Goal: Task Accomplishment & Management: Complete application form

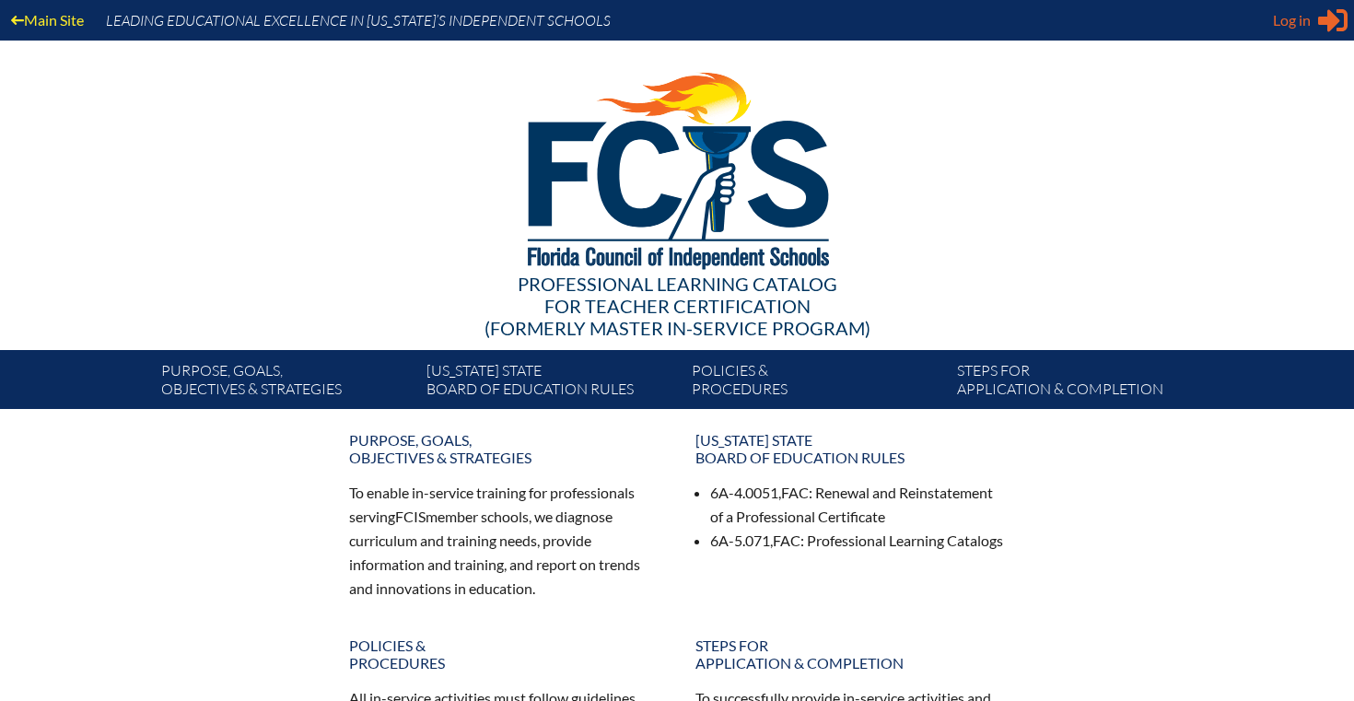
click at [1283, 22] on span "Log in" at bounding box center [1292, 20] width 38 height 22
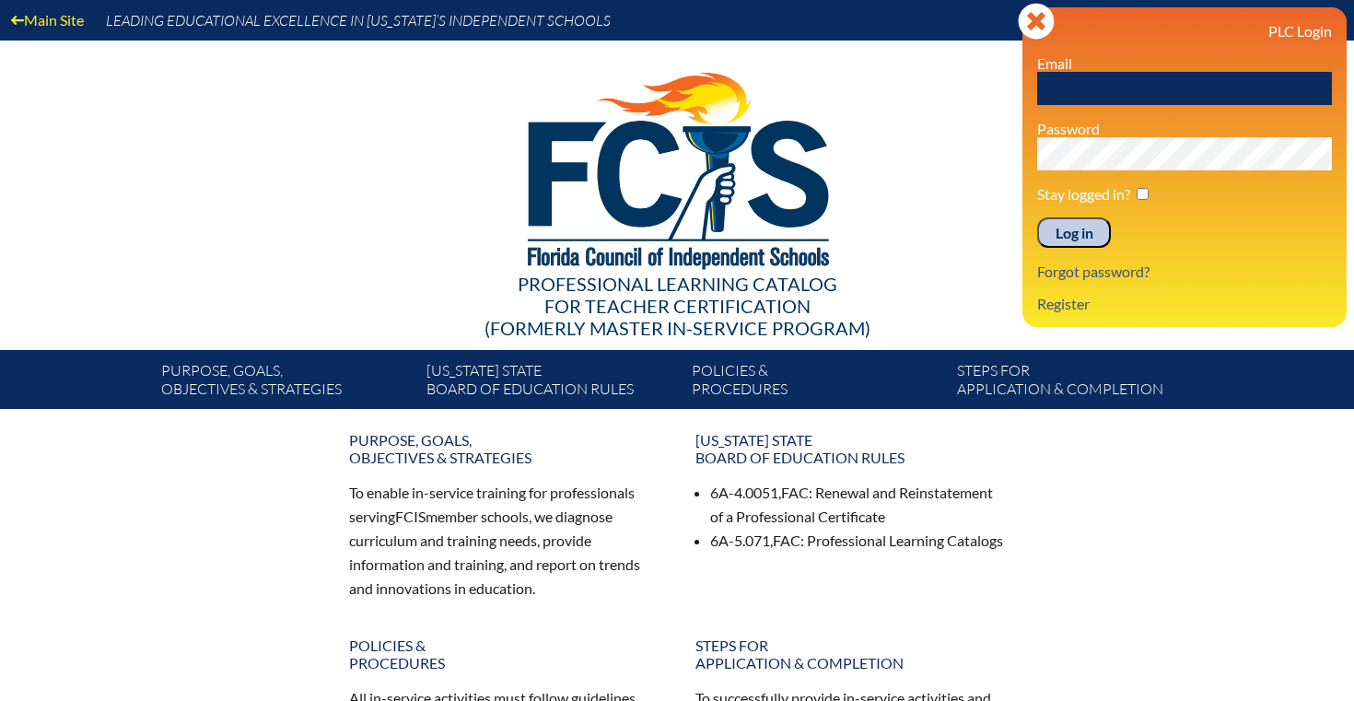
click at [1124, 76] on input "text" at bounding box center [1184, 88] width 295 height 33
type input "[EMAIL_ADDRESS][DOMAIN_NAME]"
click at [1094, 245] on input "Log in" at bounding box center [1074, 232] width 74 height 31
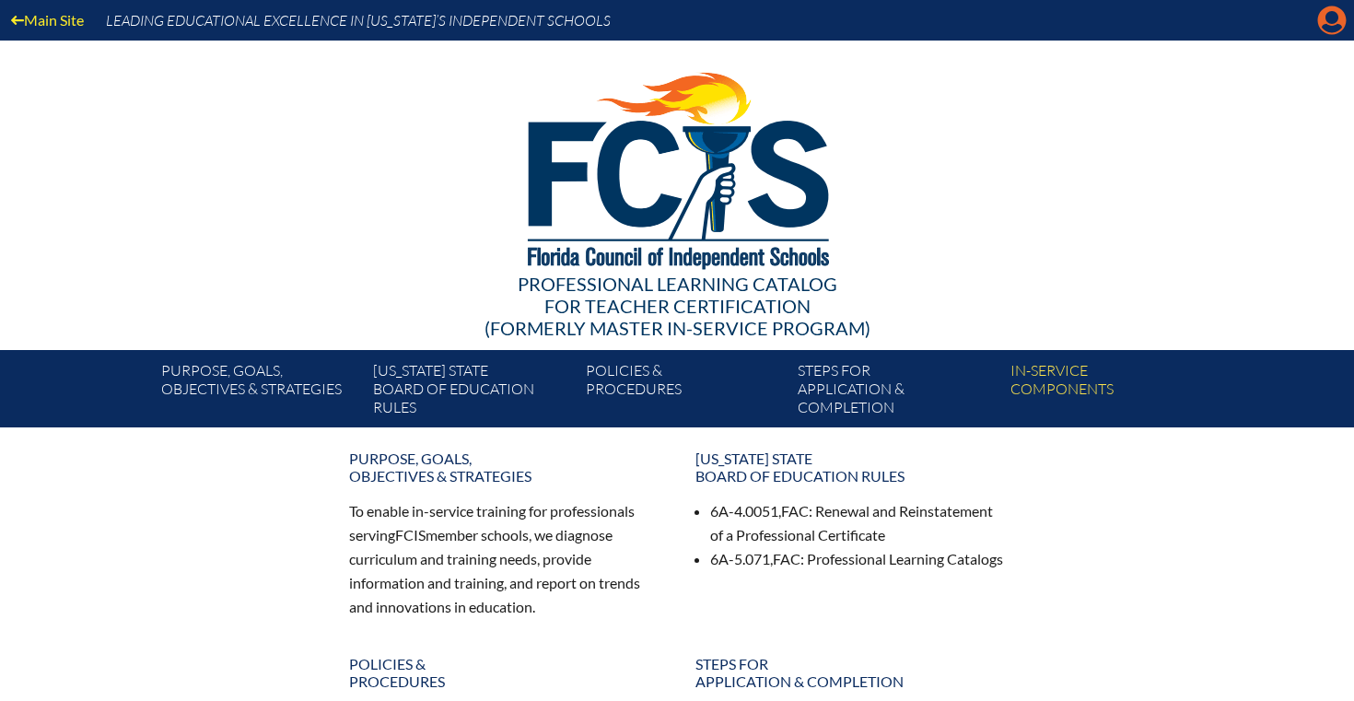
click at [1329, 30] on icon "Manage account" at bounding box center [1331, 20] width 29 height 29
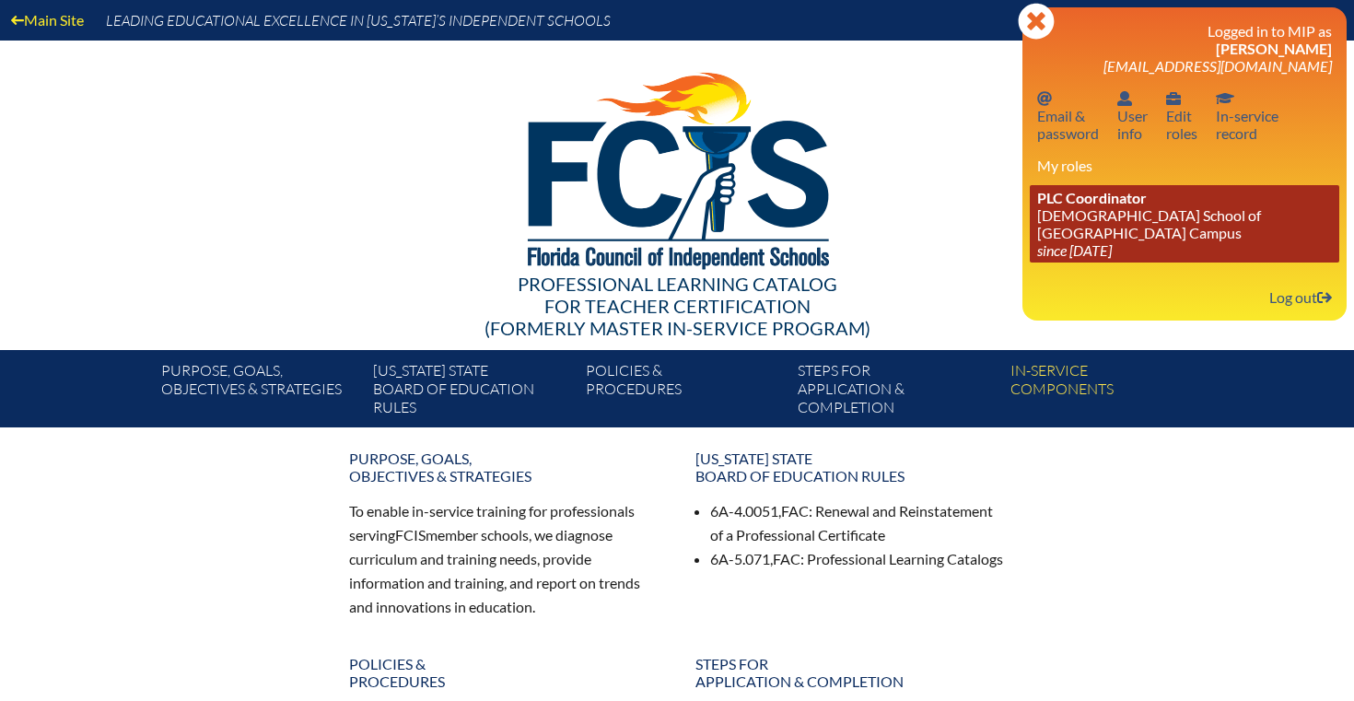
click at [1148, 234] on link "PLC Coordinator Episcopal School of Jacksonville - Beaches Campus since 2024 Au…" at bounding box center [1184, 223] width 309 height 77
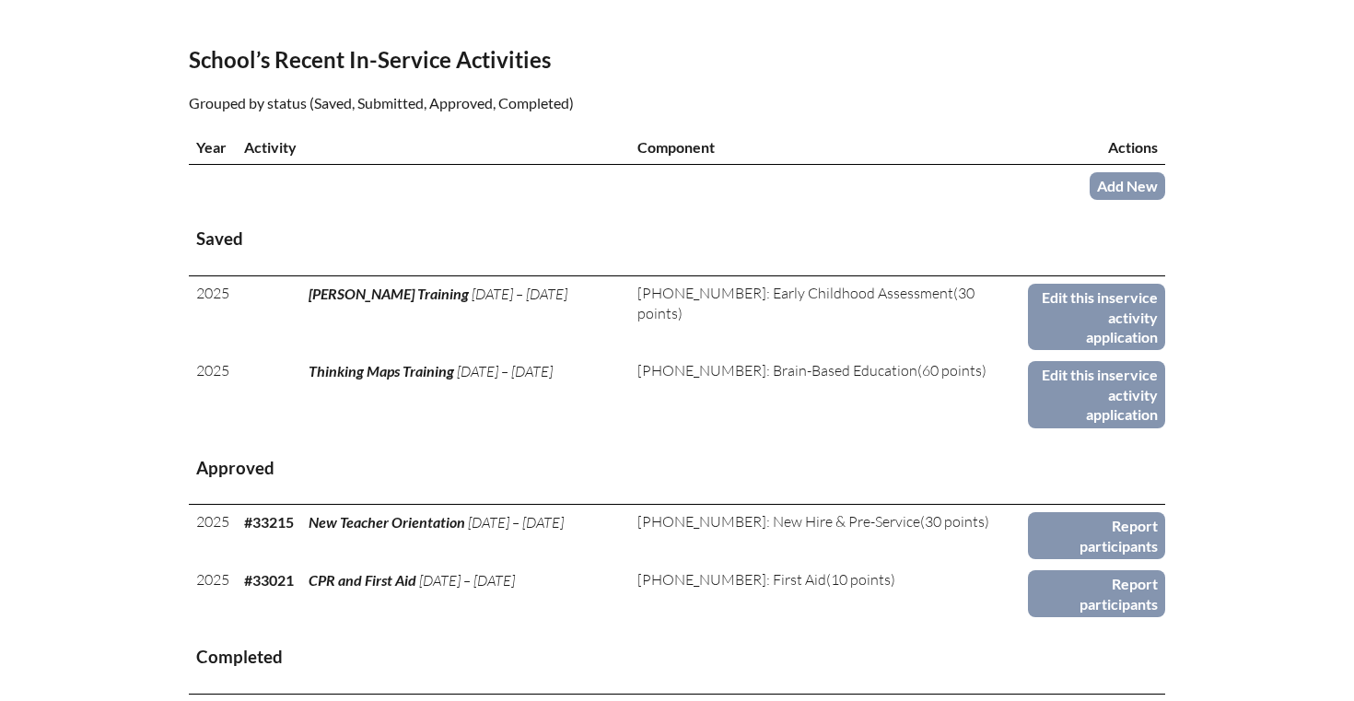
scroll to position [684, 0]
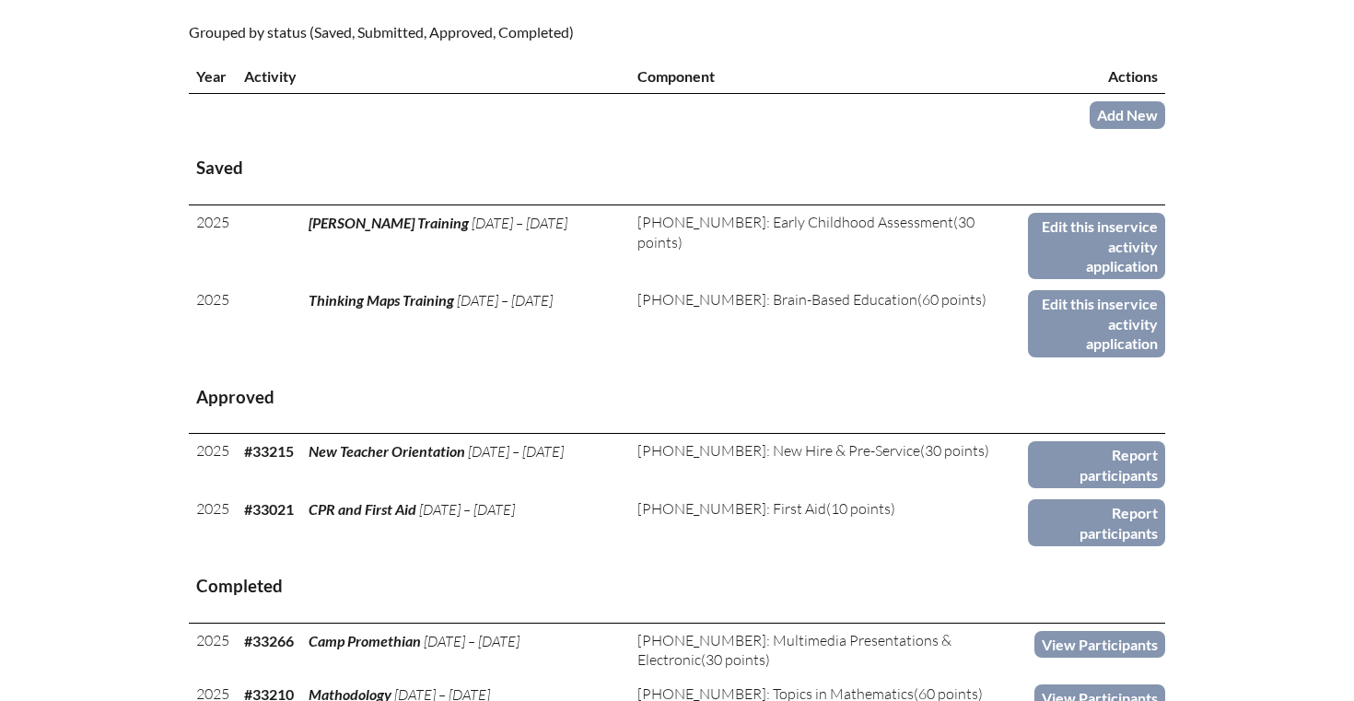
click at [1125, 128] on td "Add New" at bounding box center [1096, 113] width 137 height 39
click at [1122, 111] on link "Add New" at bounding box center [1128, 114] width 76 height 27
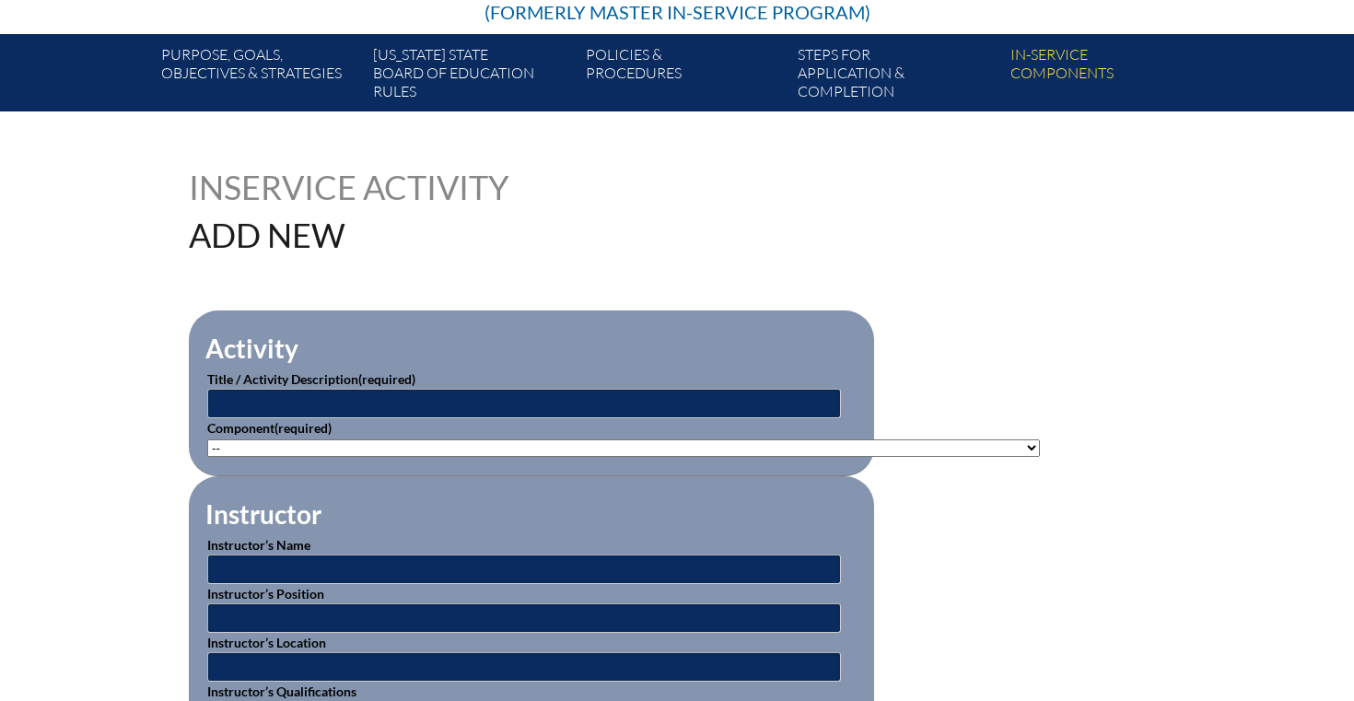
scroll to position [344, 0]
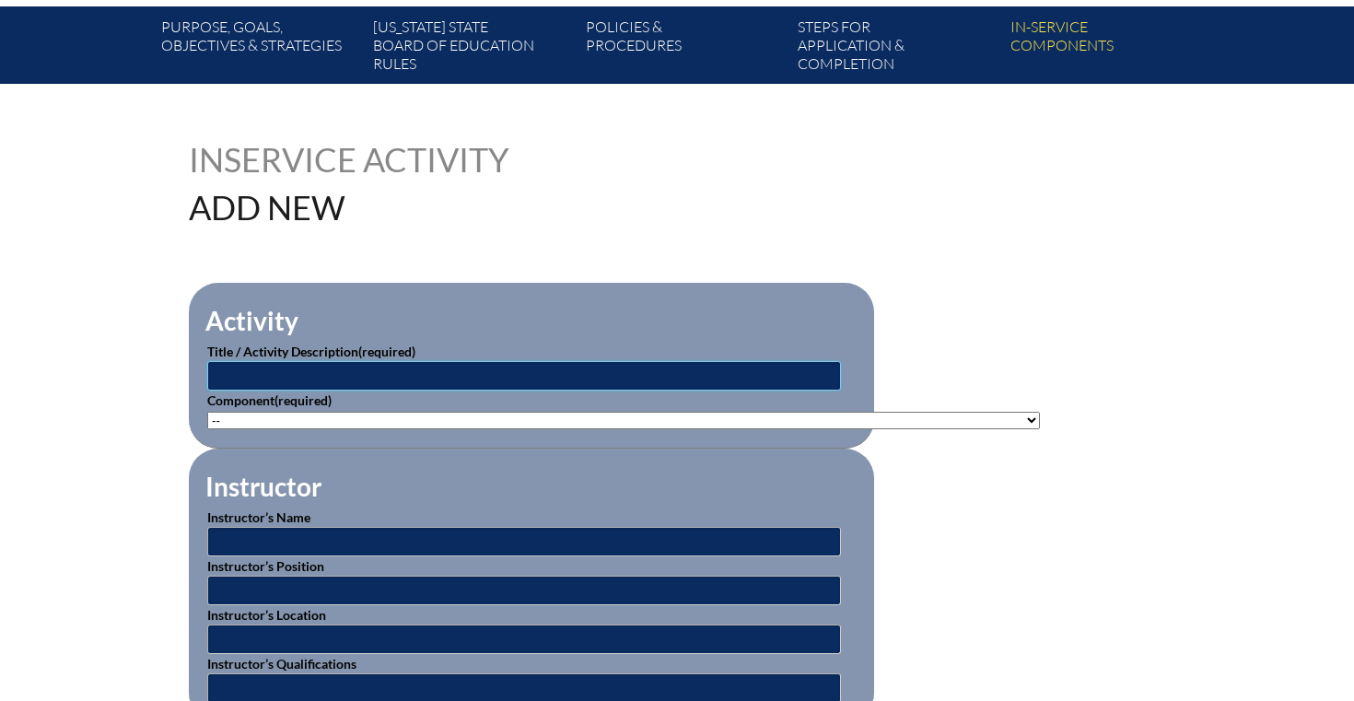
click at [366, 377] on input "text" at bounding box center [524, 375] width 634 height 29
type input "Thinking Maps Training of Trainers"
click at [323, 413] on select"]"] "-- [PHONE_NUMBER]: Appropriate Art Activities [PHONE_NUMBER]: Concept and Art P…" at bounding box center [623, 421] width 833 height 18
select select"]"] "20393"
click at [207, 412] on select"]"] "-- 1-000-001: Appropriate Art Activities 1-000-002: Concept and Art Process for…" at bounding box center [623, 421] width 833 height 18
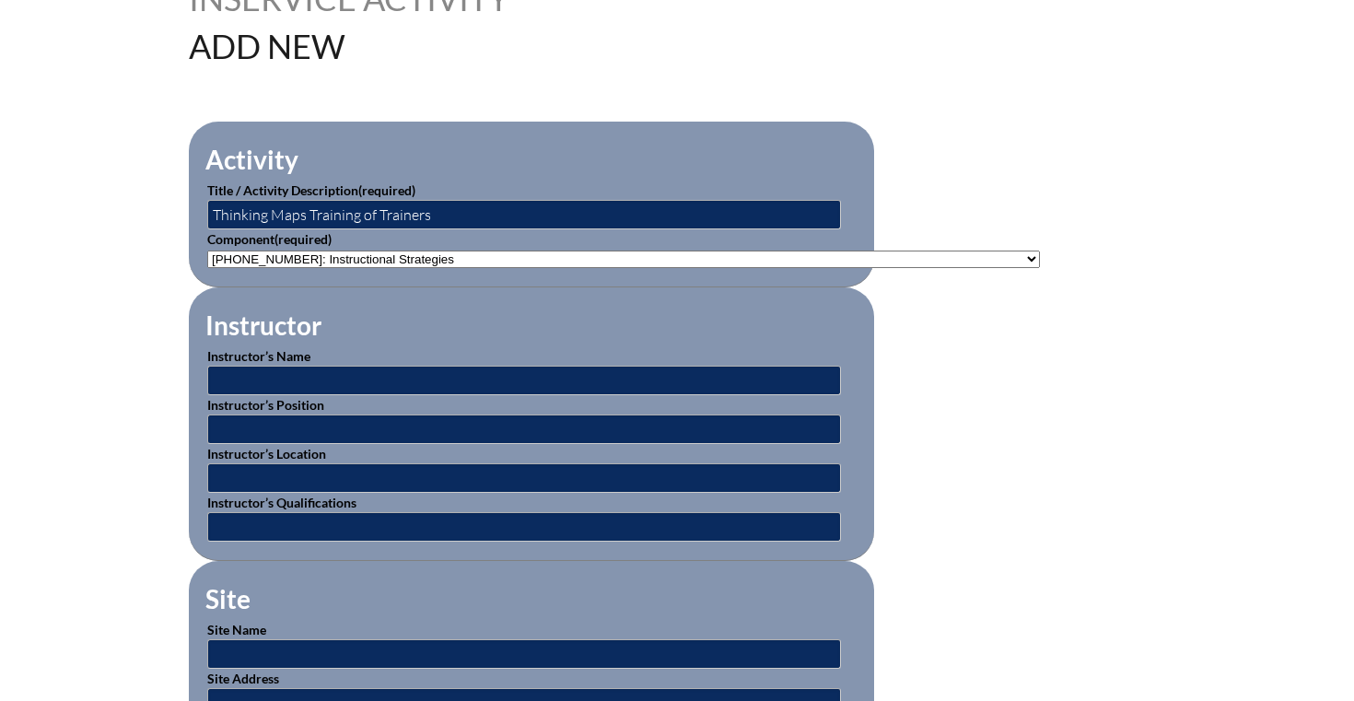
scroll to position [543, 0]
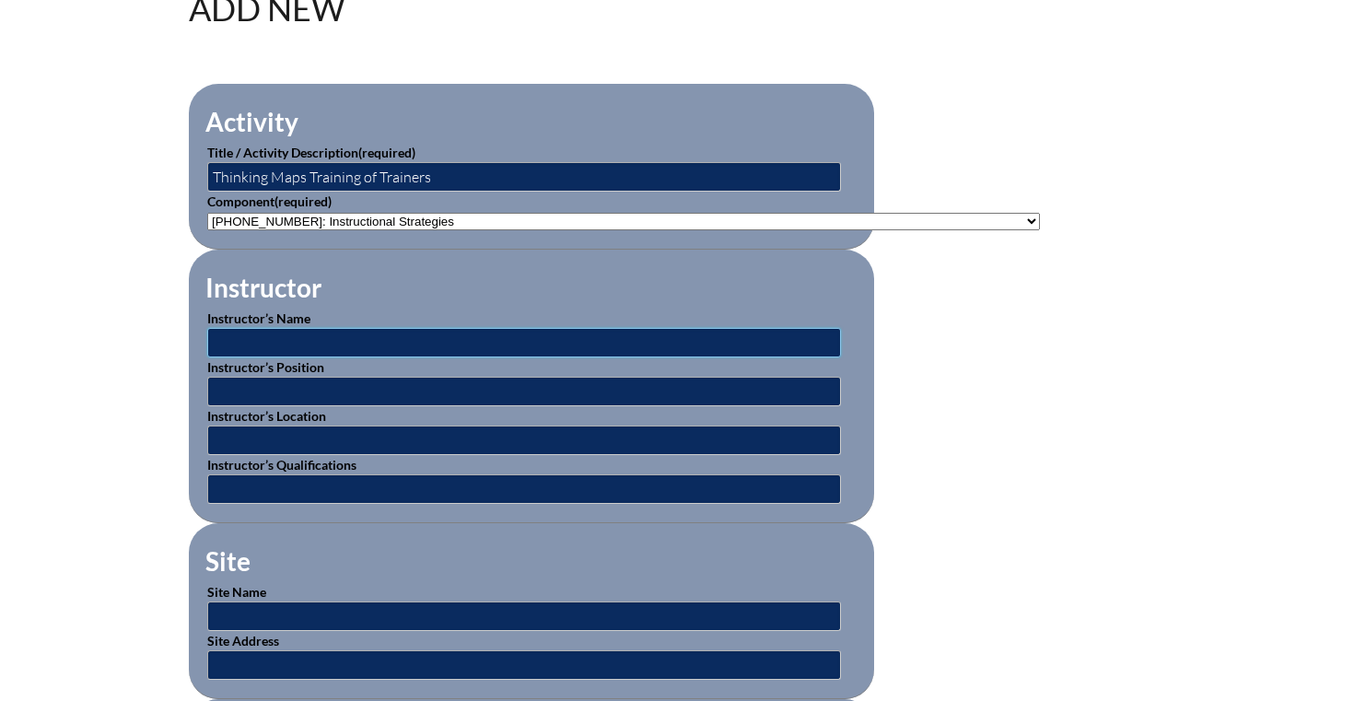
click at [344, 333] on input "text" at bounding box center [524, 342] width 634 height 29
type input "[PERSON_NAME]"
click at [329, 442] on input "text" at bounding box center [524, 440] width 634 height 29
type input "Online Training Course"
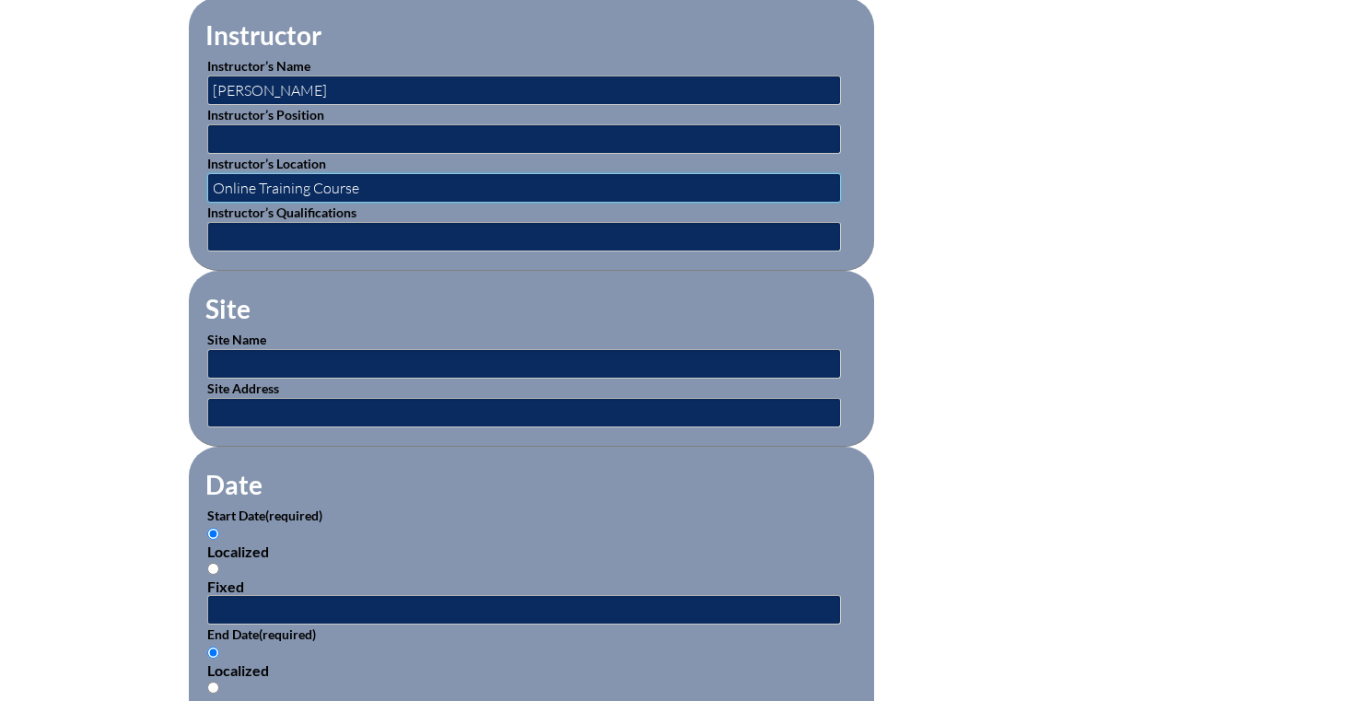
scroll to position [957, 0]
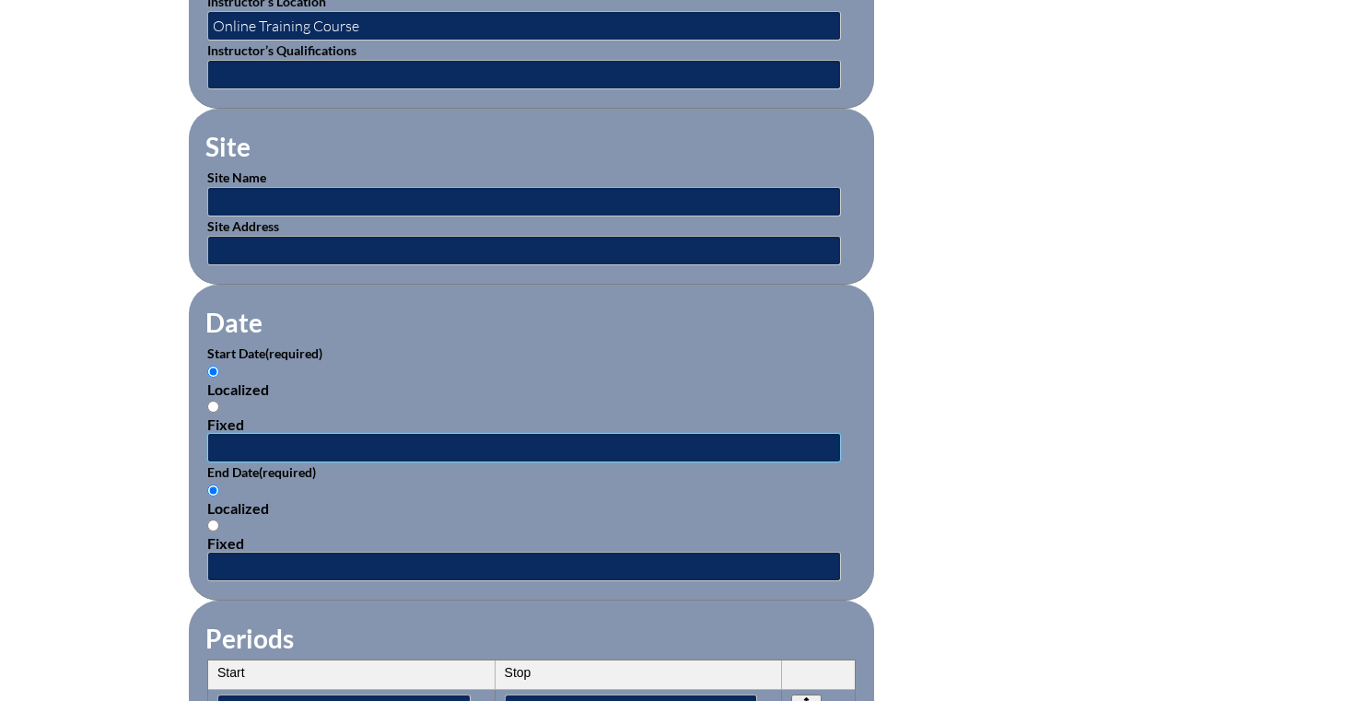
click at [253, 457] on input "text" at bounding box center [524, 447] width 634 height 29
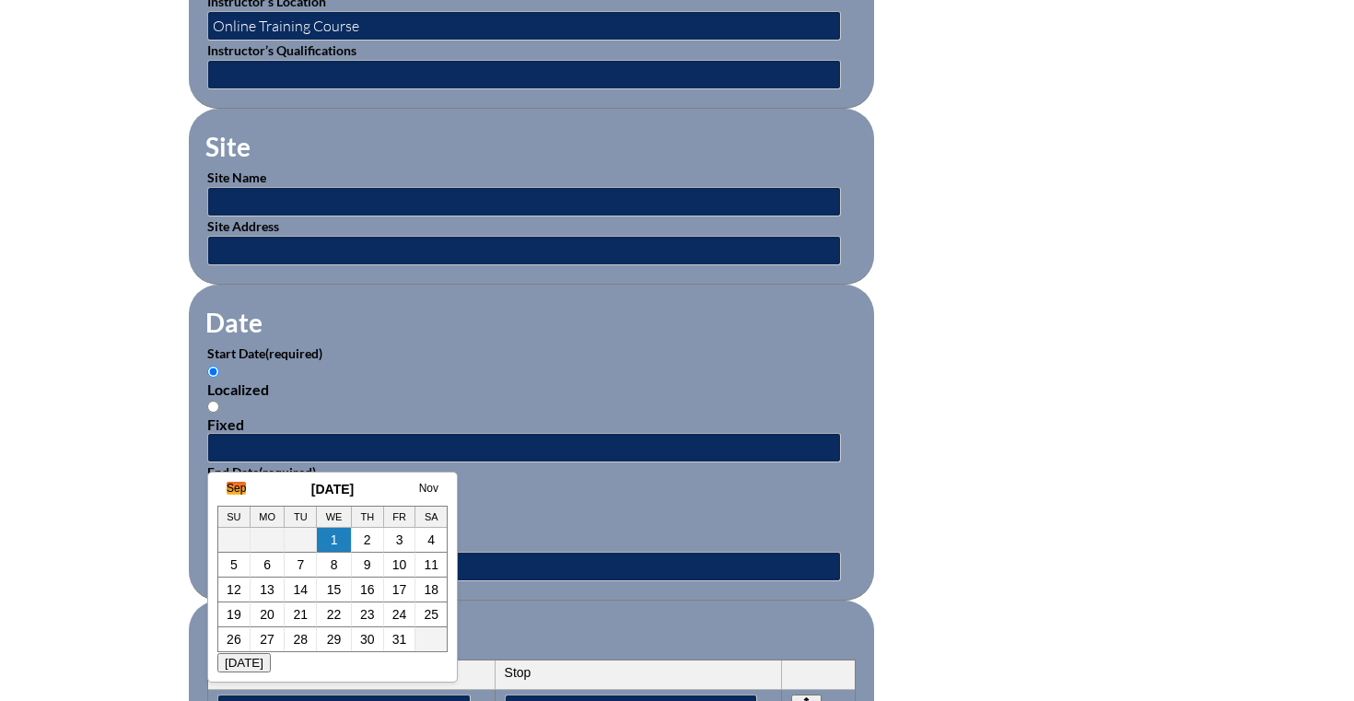
click at [230, 486] on link "Sep" at bounding box center [236, 488] width 19 height 13
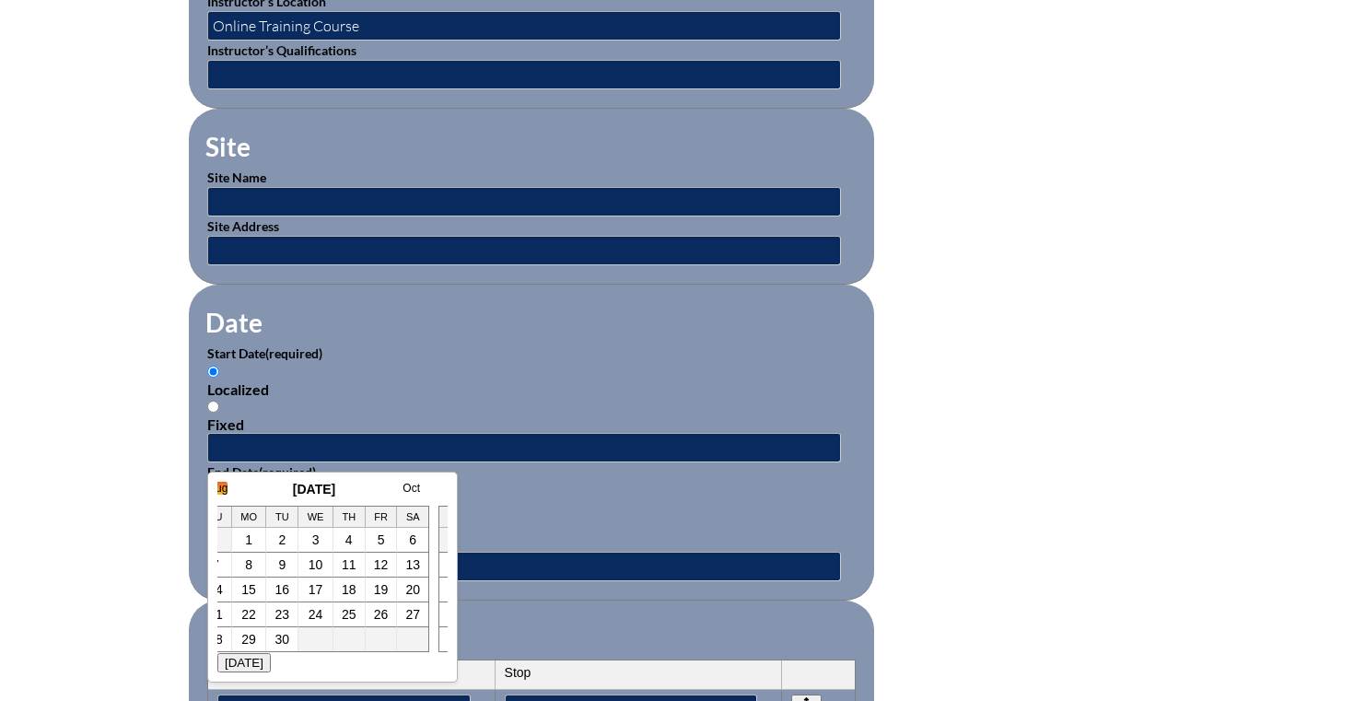
click at [221, 489] on link "Aug" at bounding box center [217, 488] width 19 height 13
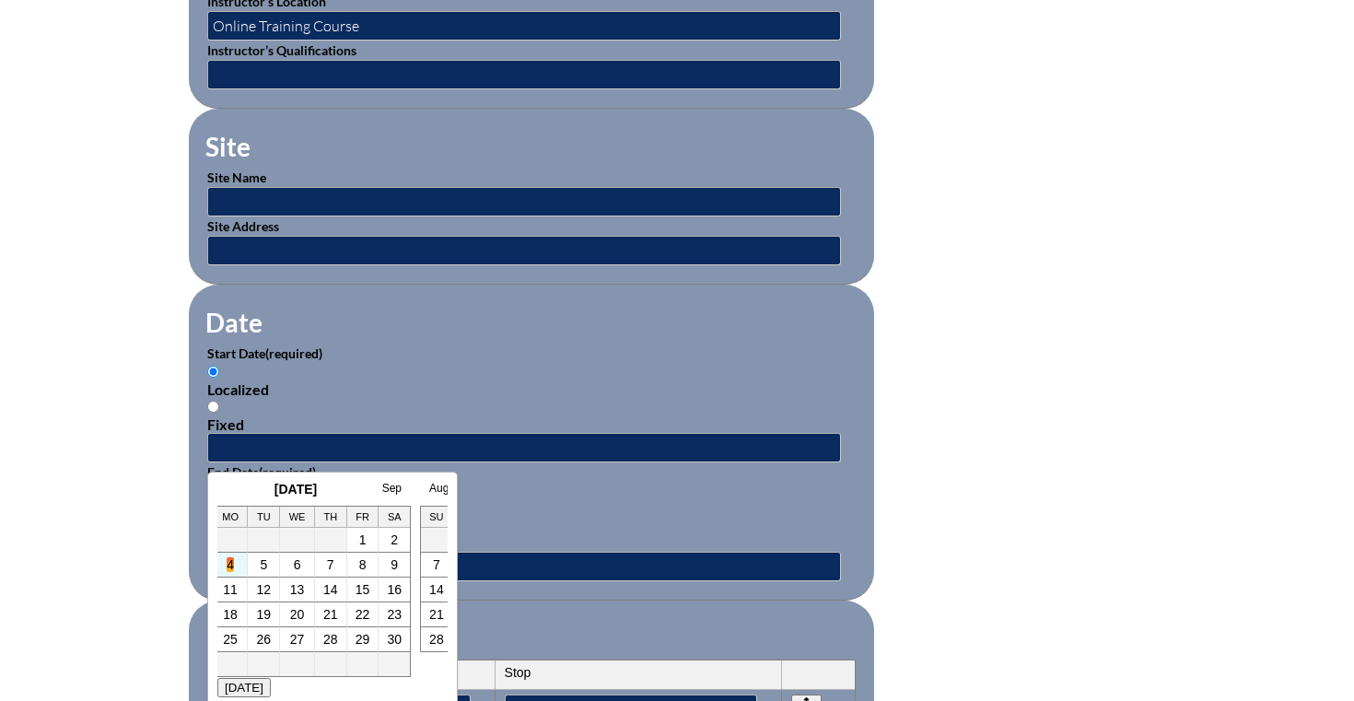
click at [229, 568] on link "4" at bounding box center [230, 564] width 7 height 15
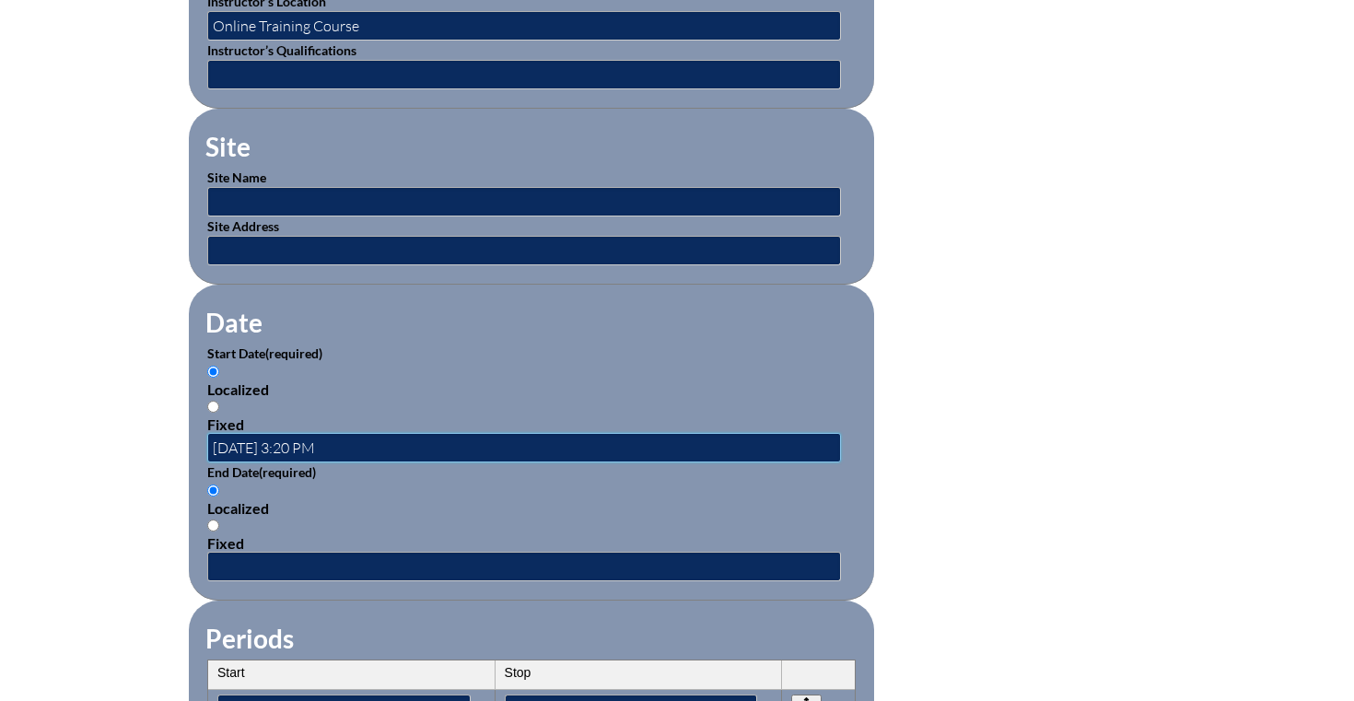
scroll to position [0, 0]
click at [238, 444] on input "2025-08-04 3:20 PM" at bounding box center [524, 447] width 634 height 29
click at [394, 443] on input "2025-08-04 3:20 PM" at bounding box center [524, 447] width 634 height 29
click at [243, 472] on label "End Date (required)" at bounding box center [261, 472] width 109 height 16
click at [274, 449] on input "2025-08-04 3:20 PM" at bounding box center [524, 447] width 634 height 29
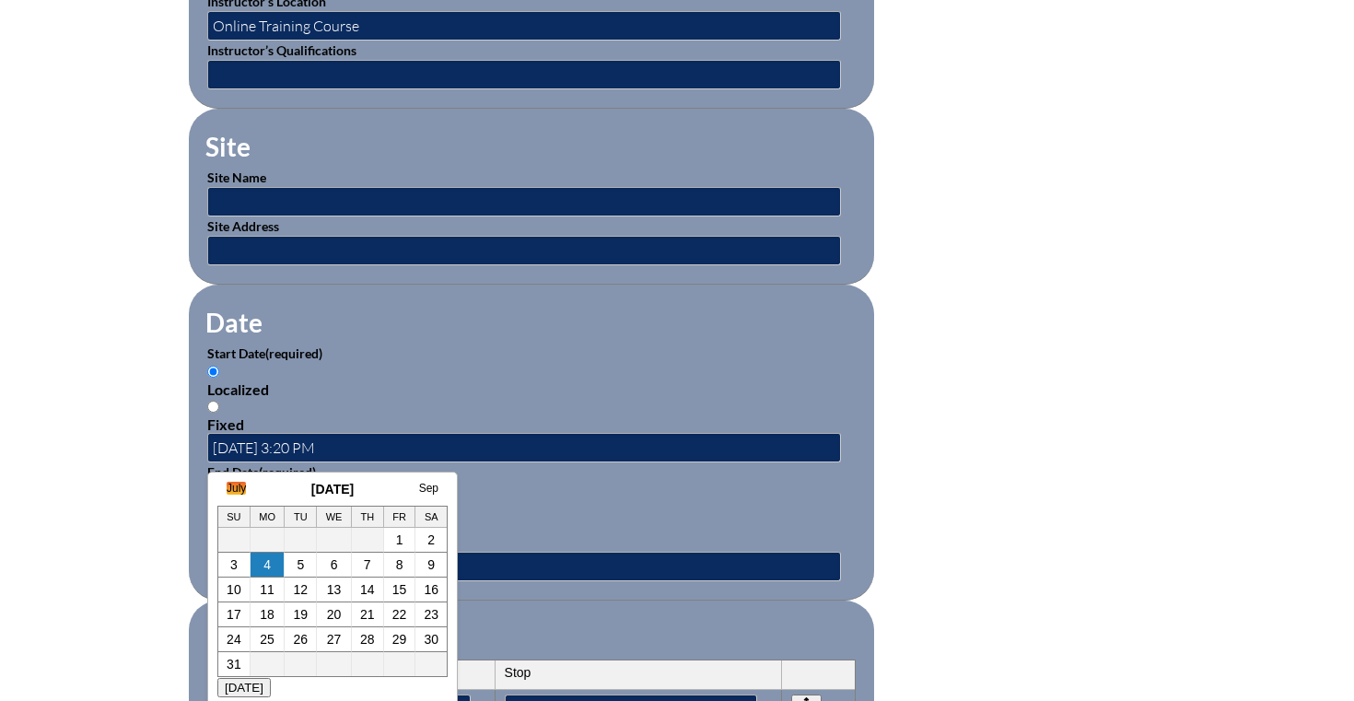
click at [227, 483] on link "July" at bounding box center [236, 488] width 19 height 13
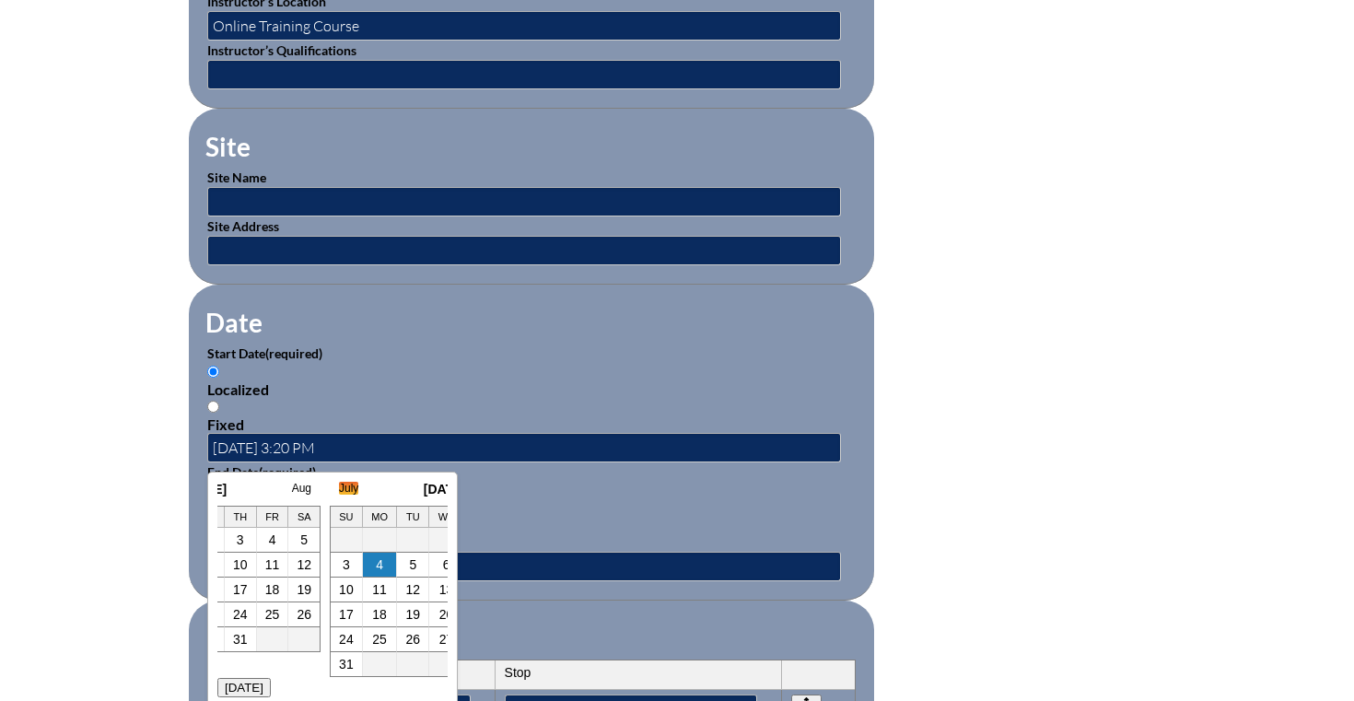
scroll to position [0, 18]
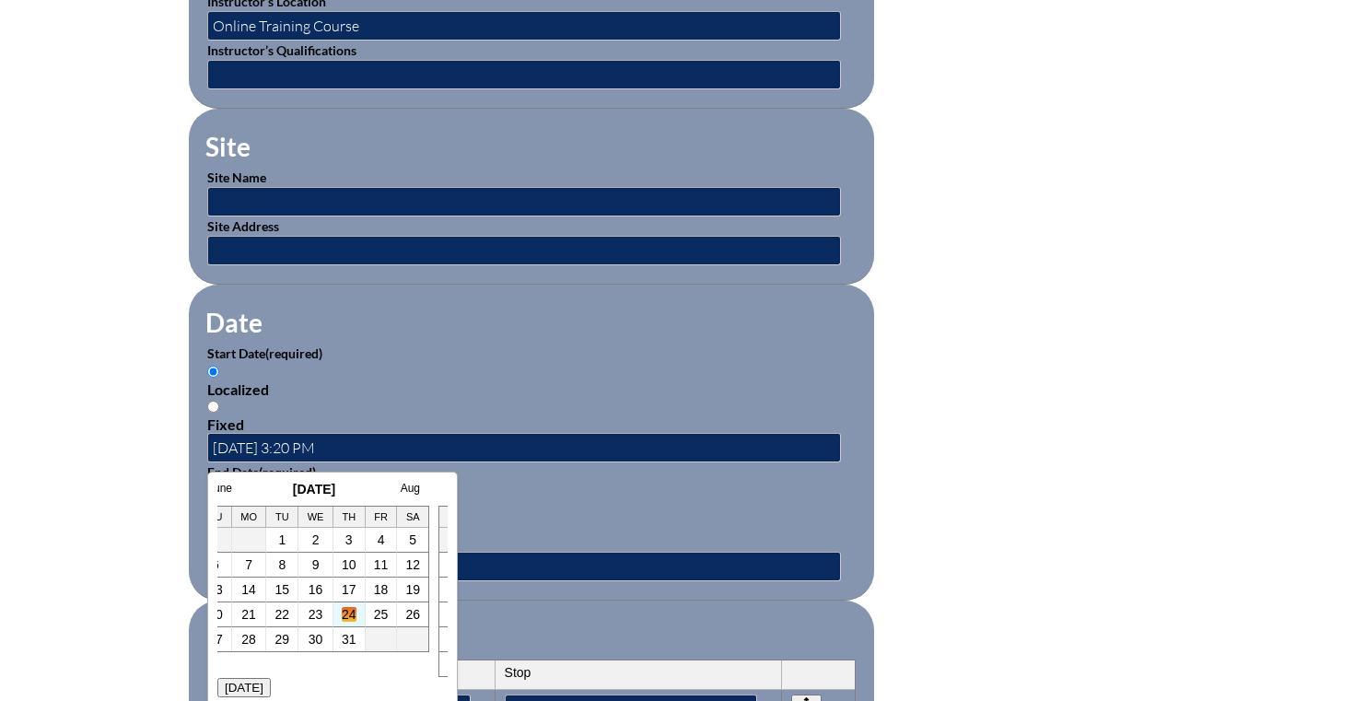
click at [344, 616] on link "24" at bounding box center [349, 614] width 15 height 15
type input "2025-07-24 3:21 PM"
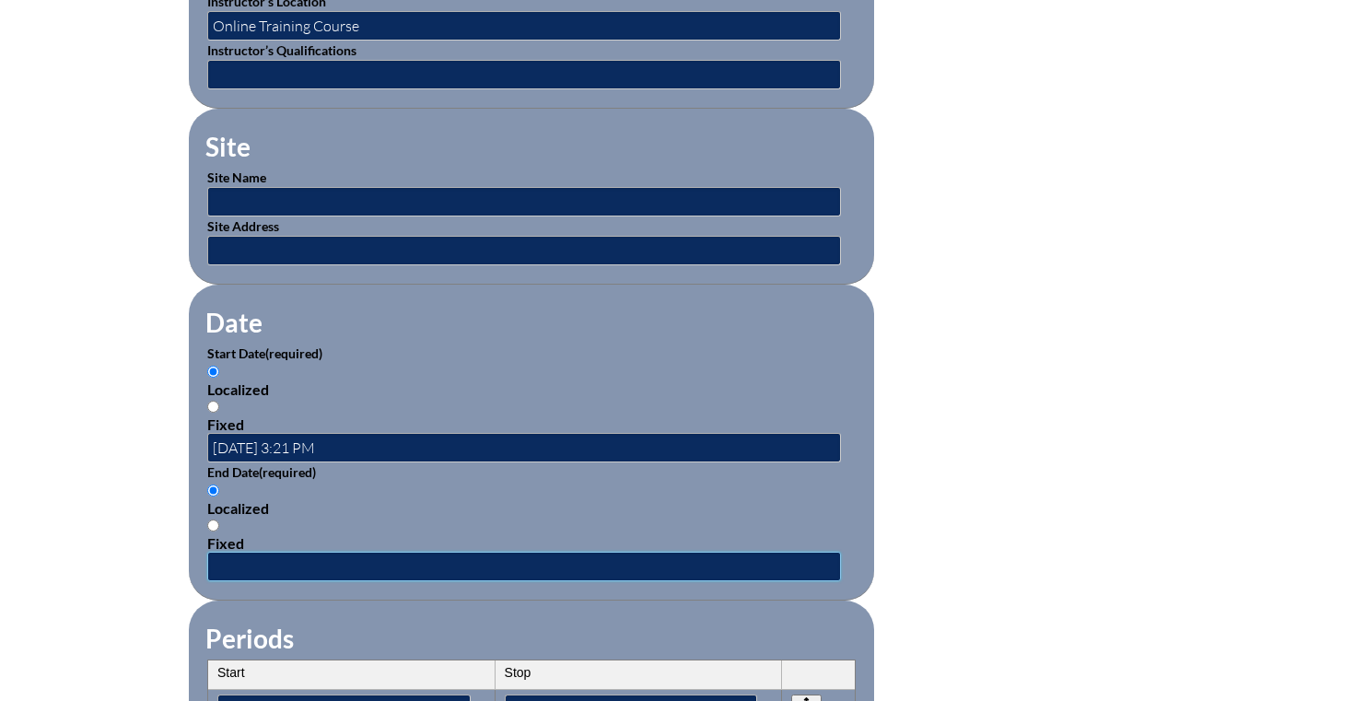
click at [228, 563] on input "text" at bounding box center [524, 566] width 634 height 29
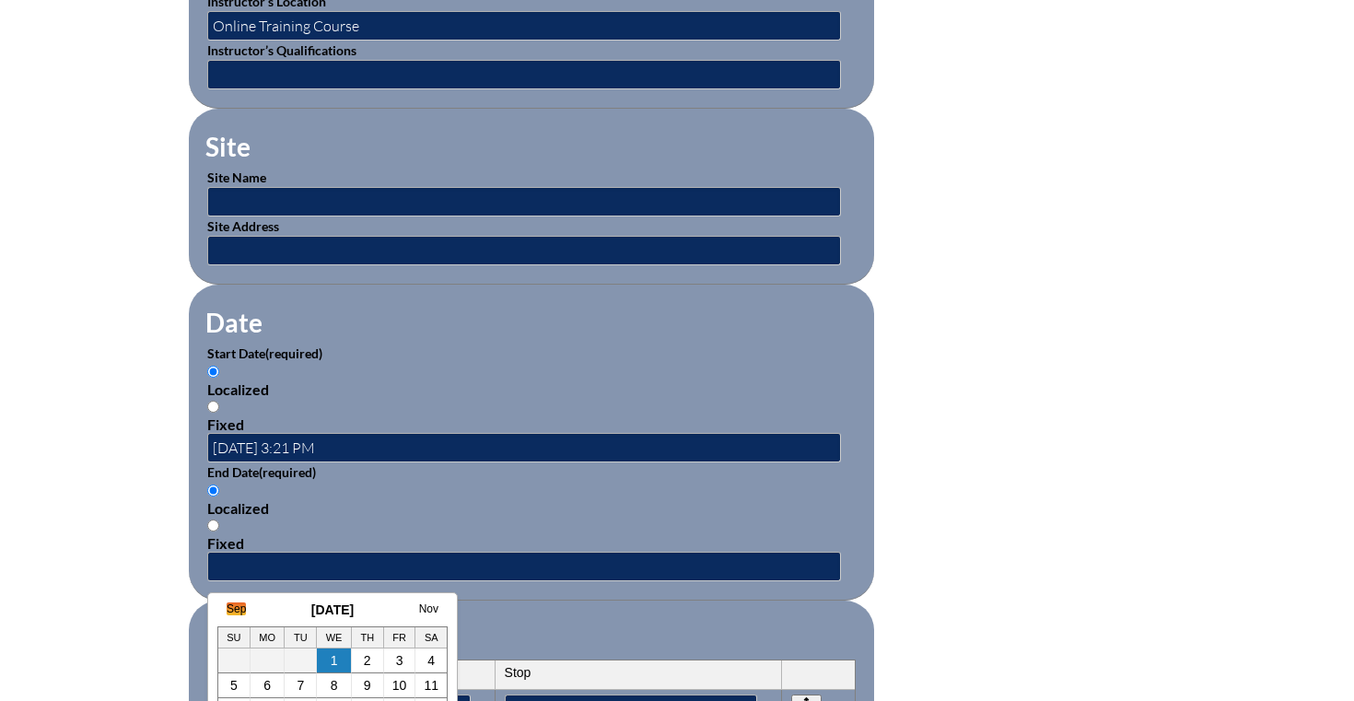
click at [239, 604] on link "Sep" at bounding box center [236, 608] width 19 height 13
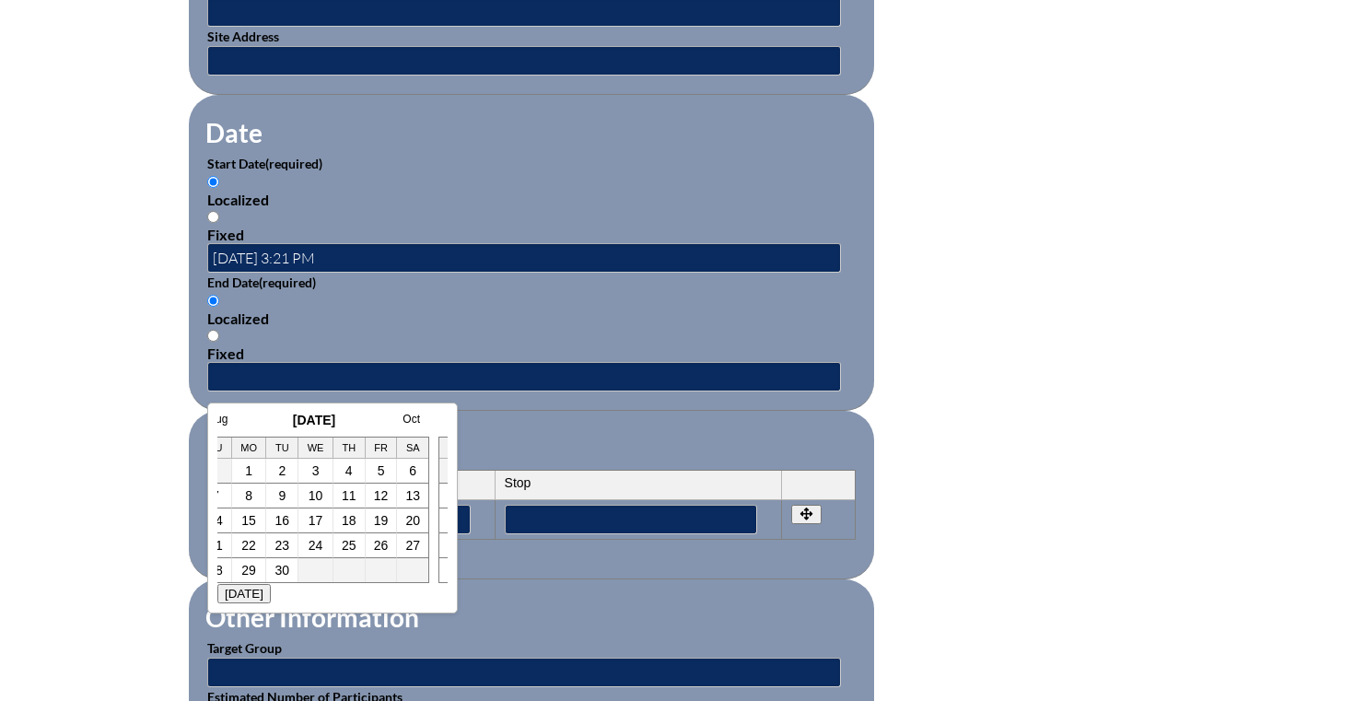
scroll to position [1180, 0]
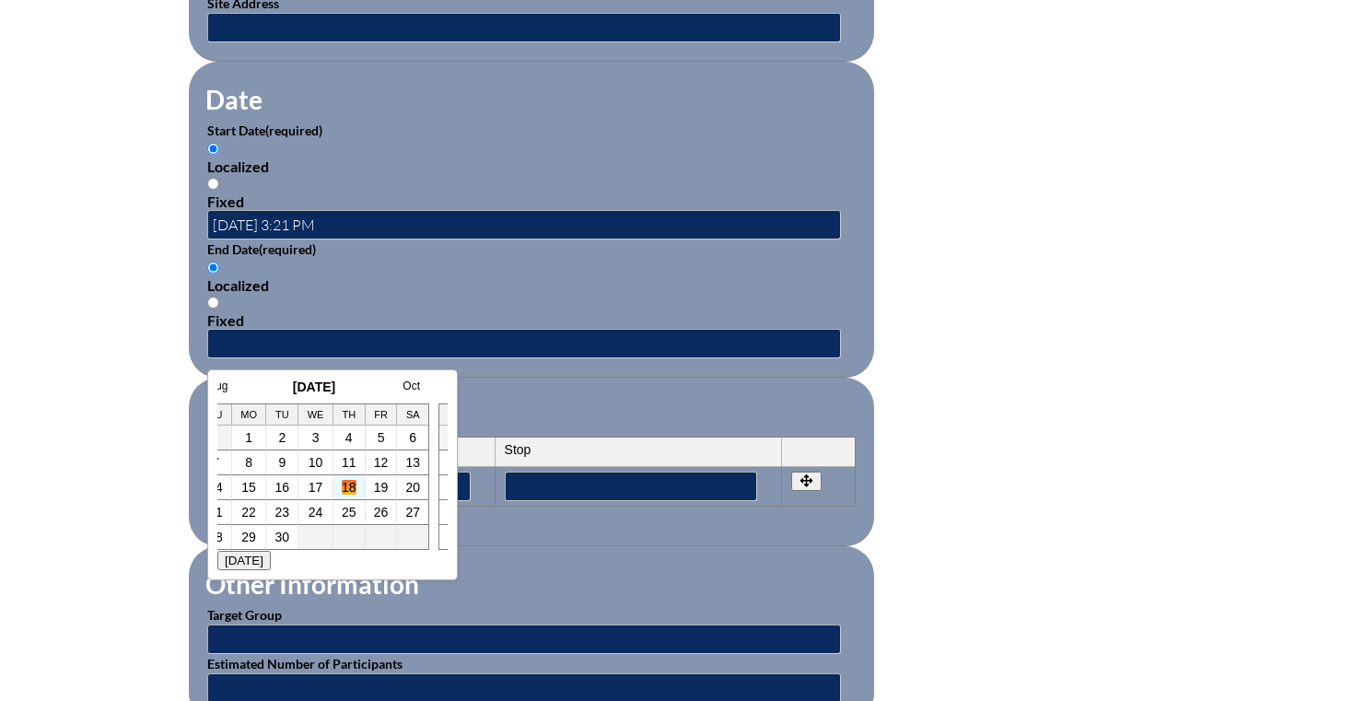
click at [346, 487] on link "18" at bounding box center [349, 487] width 15 height 15
type input "2025-09-18 3:21 PM"
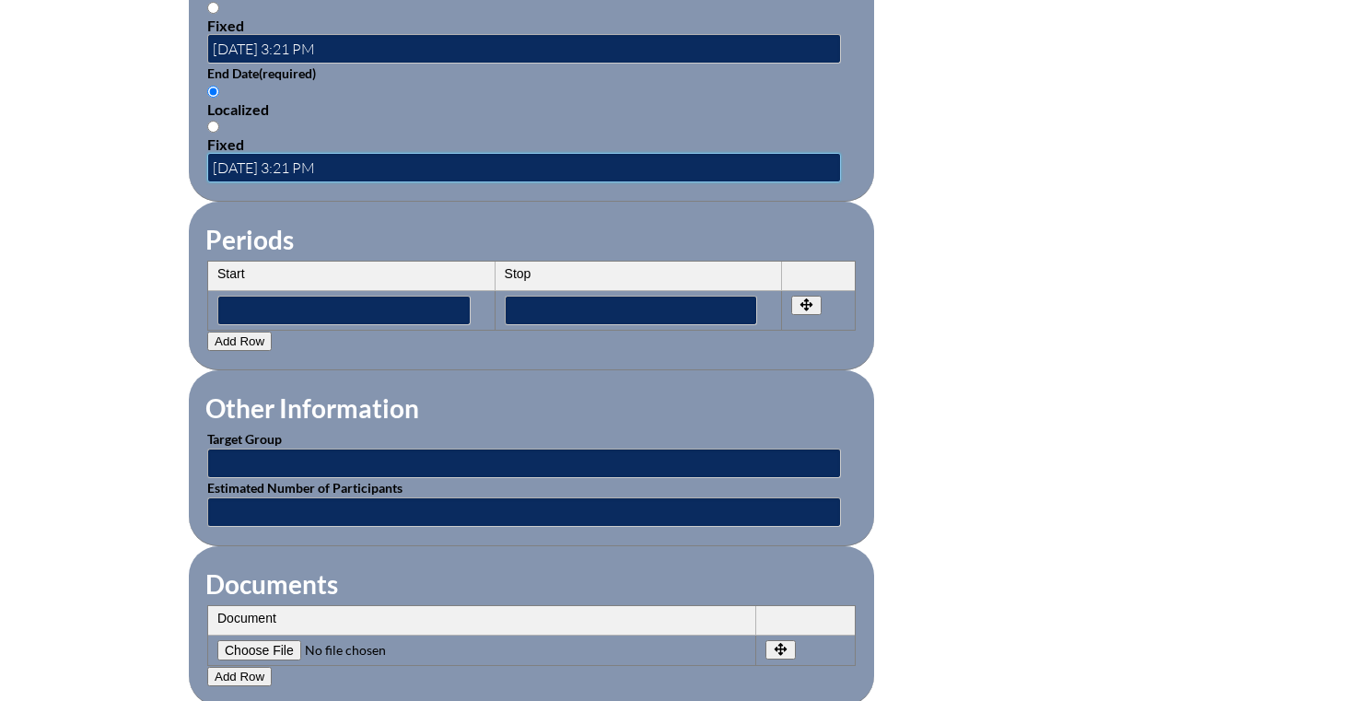
scroll to position [1320, 0]
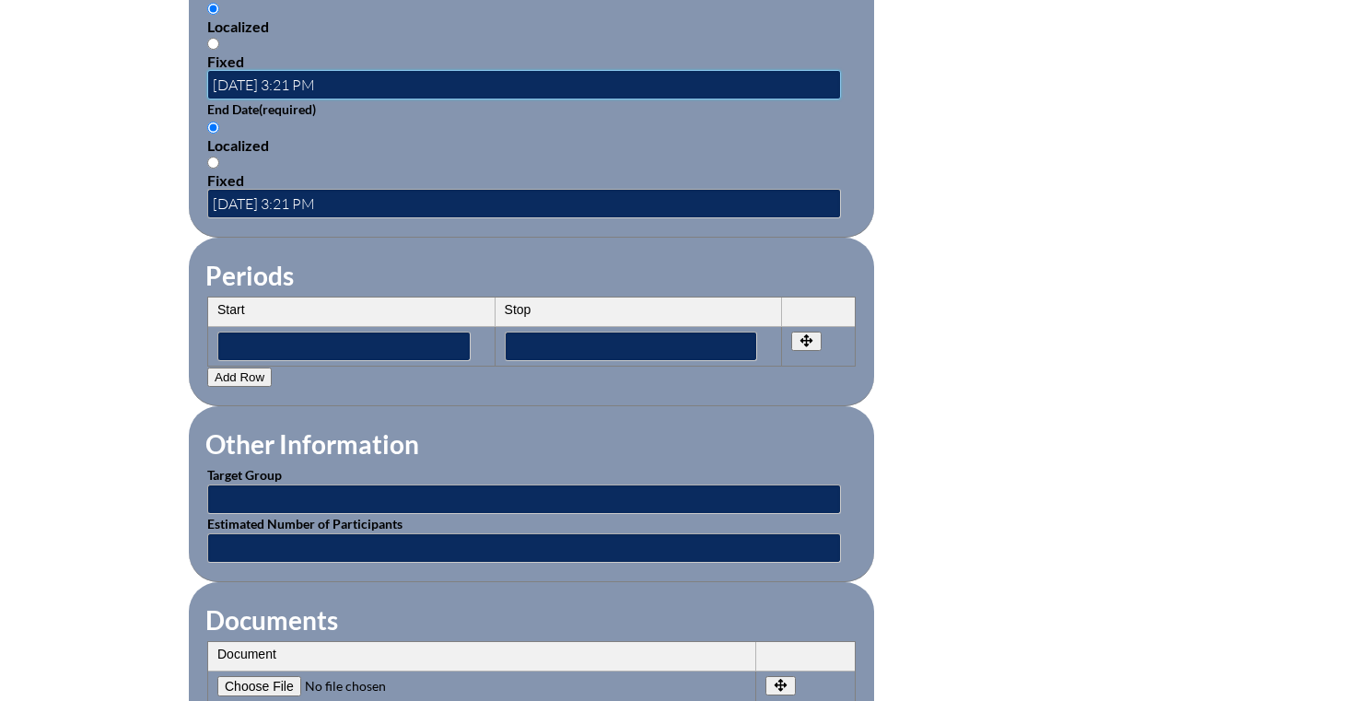
click at [318, 80] on input "2025-07-24 3:21 PM" at bounding box center [524, 84] width 634 height 29
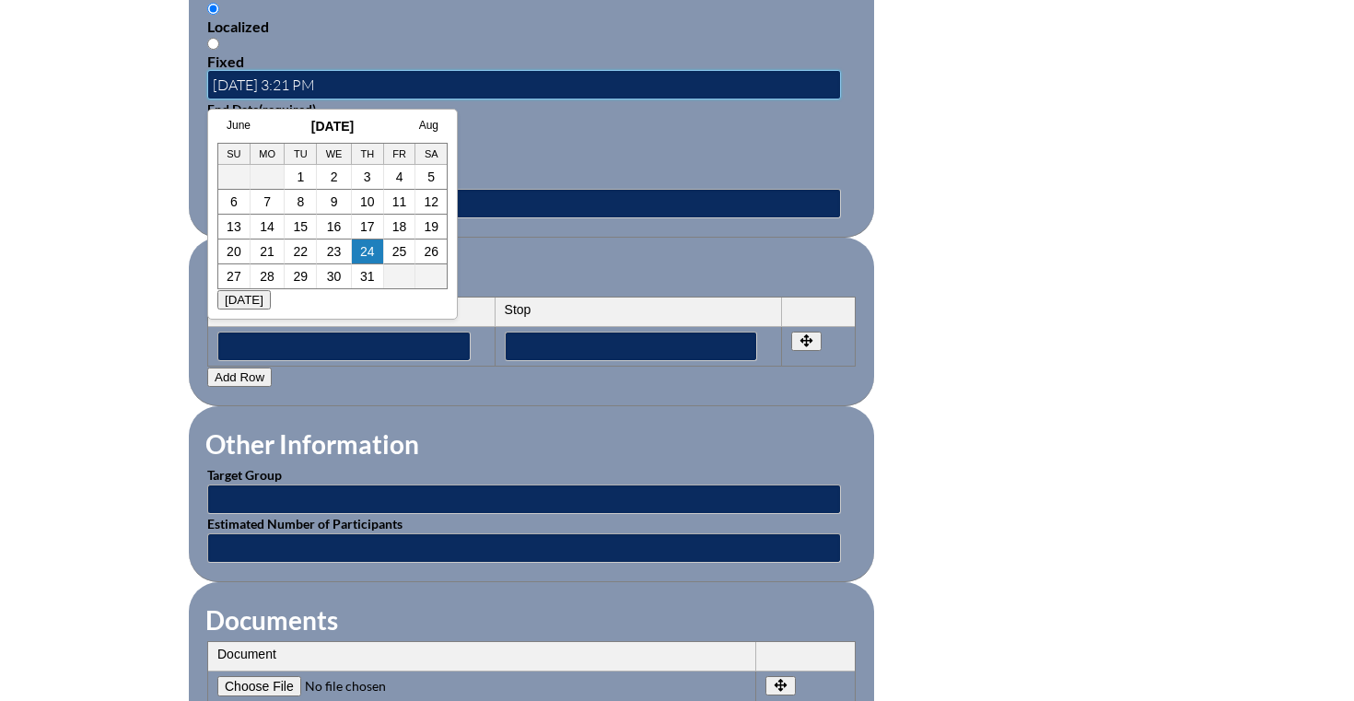
click at [322, 77] on input "2025-07-24 3:21 PM" at bounding box center [524, 84] width 634 height 29
type input "[DATE] 10:00 AM"
click at [480, 149] on div "Localized" at bounding box center [531, 145] width 648 height 18
click at [219, 134] on input "Localized" at bounding box center [213, 128] width 12 height 12
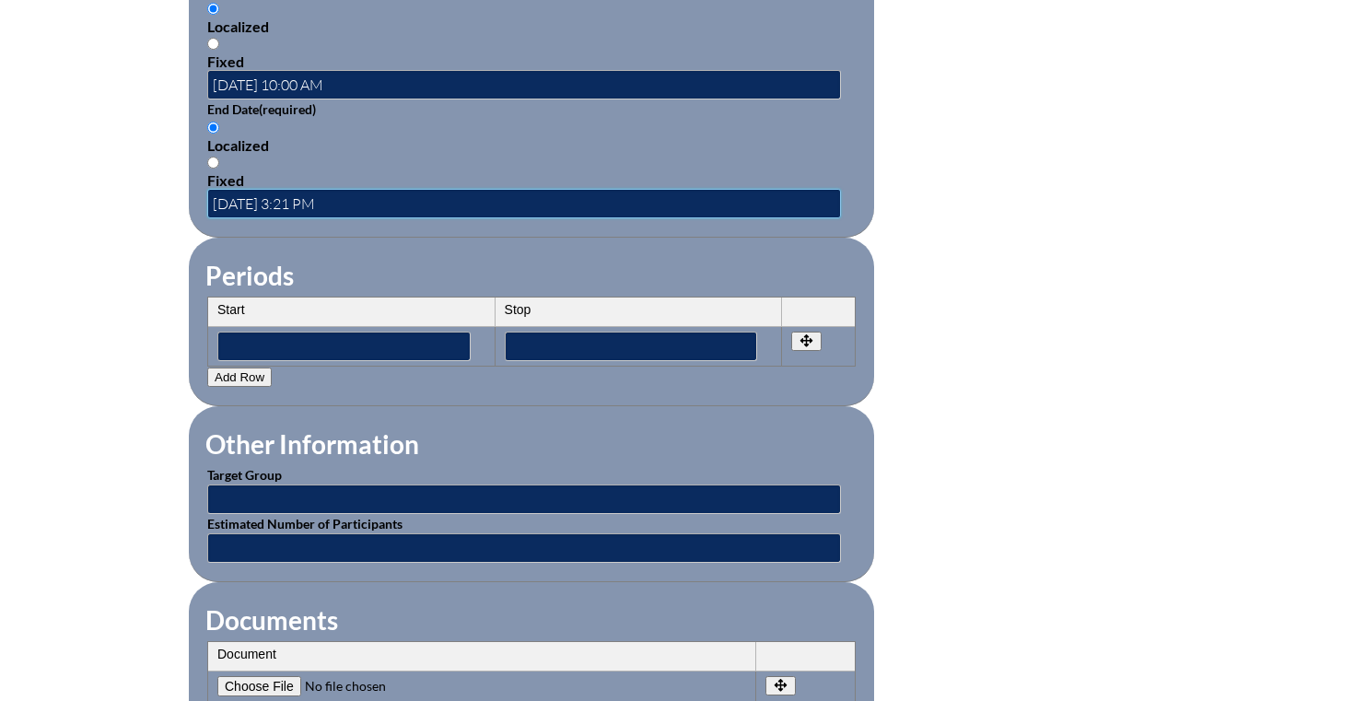
click at [301, 204] on input "2025-09-18 3:21 PM" at bounding box center [524, 203] width 634 height 29
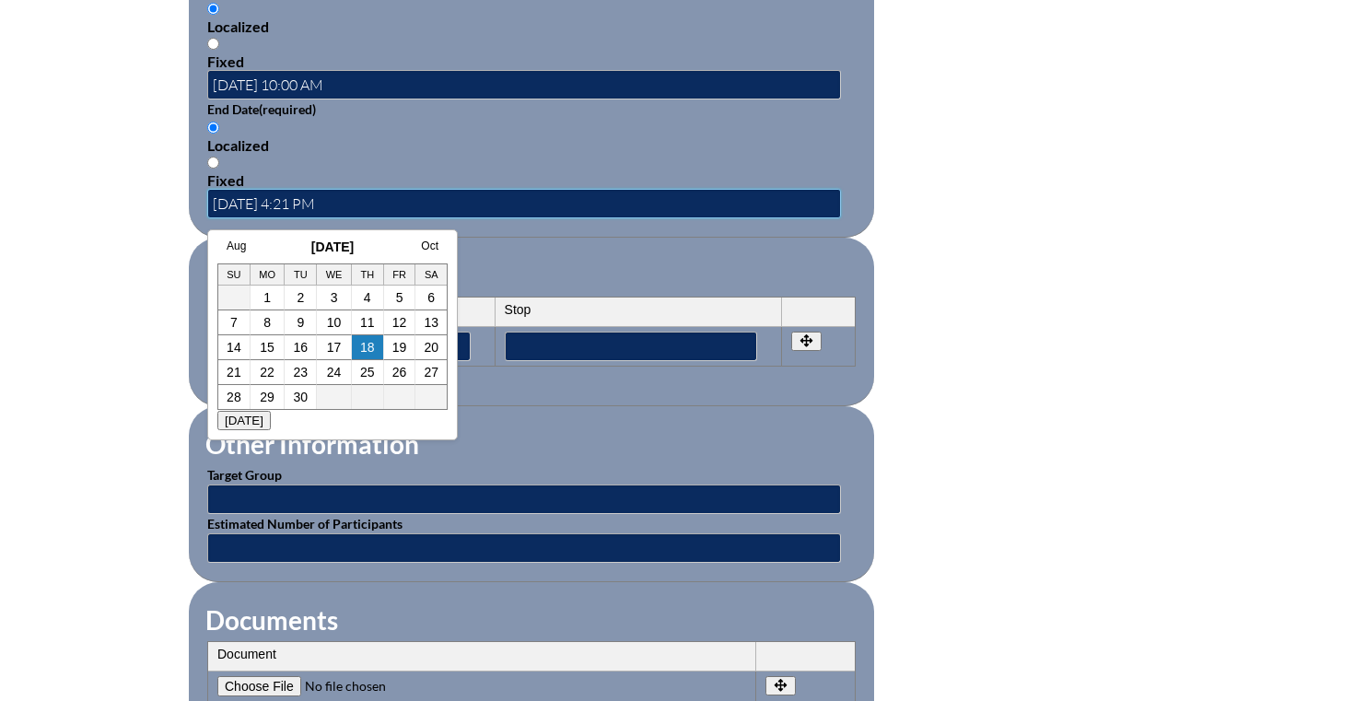
click at [321, 204] on input "2025-09-18 4:21 PM" at bounding box center [524, 203] width 634 height 29
type input "[DATE] 4:30 PM"
click at [540, 249] on fieldset "Periods Start Stop No rows created Add new row Start Stop Start Stop" at bounding box center [531, 322] width 685 height 169
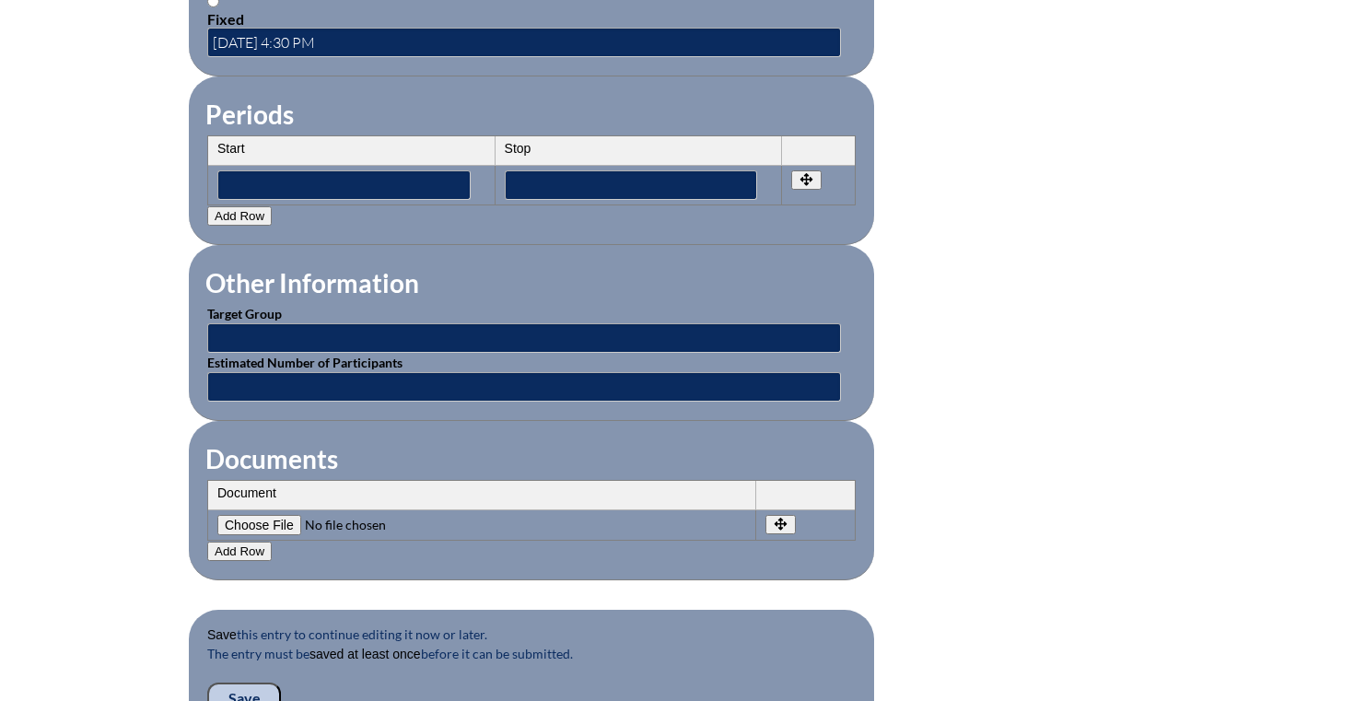
scroll to position [1525, 0]
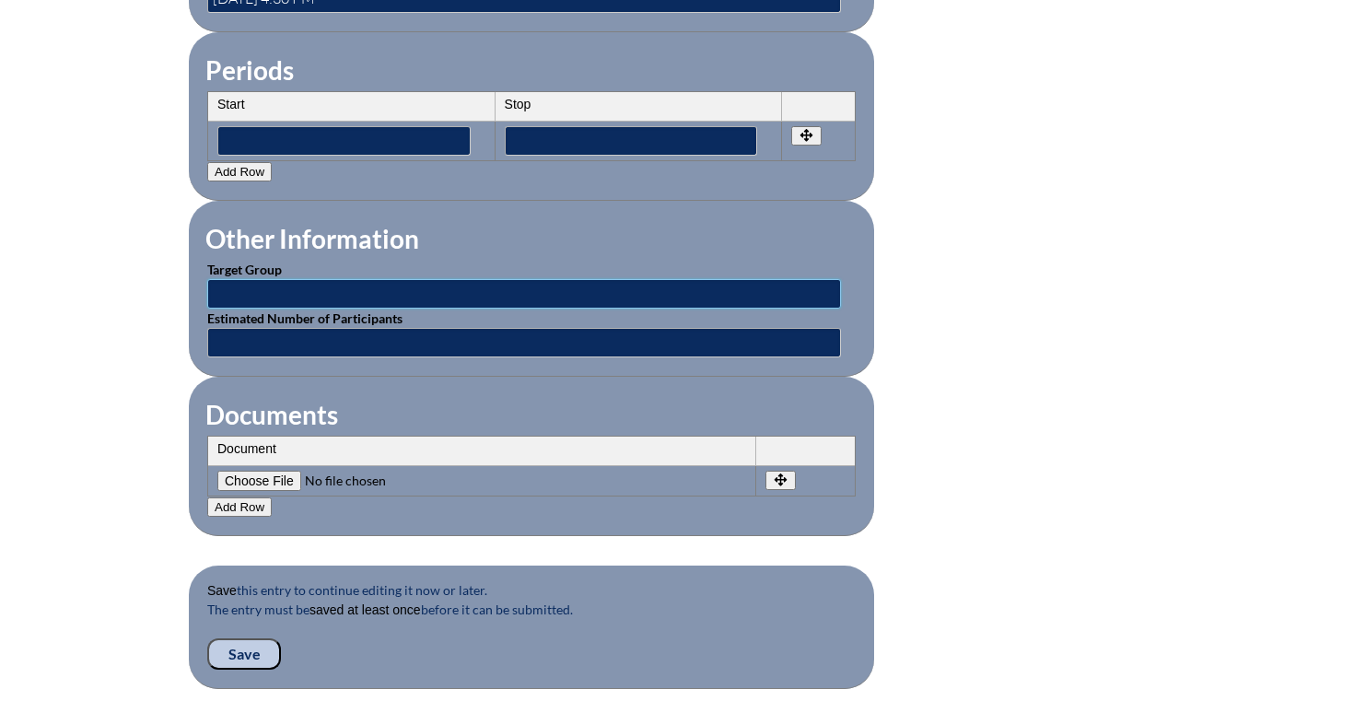
click at [298, 296] on input "text" at bounding box center [524, 293] width 634 height 29
type input "Educators"
click at [279, 339] on input "text" at bounding box center [524, 342] width 634 height 29
type input "2"
click at [514, 385] on fieldset "Documents Document No rows created Add new row Document Remove File Undo Remove…" at bounding box center [531, 456] width 685 height 159
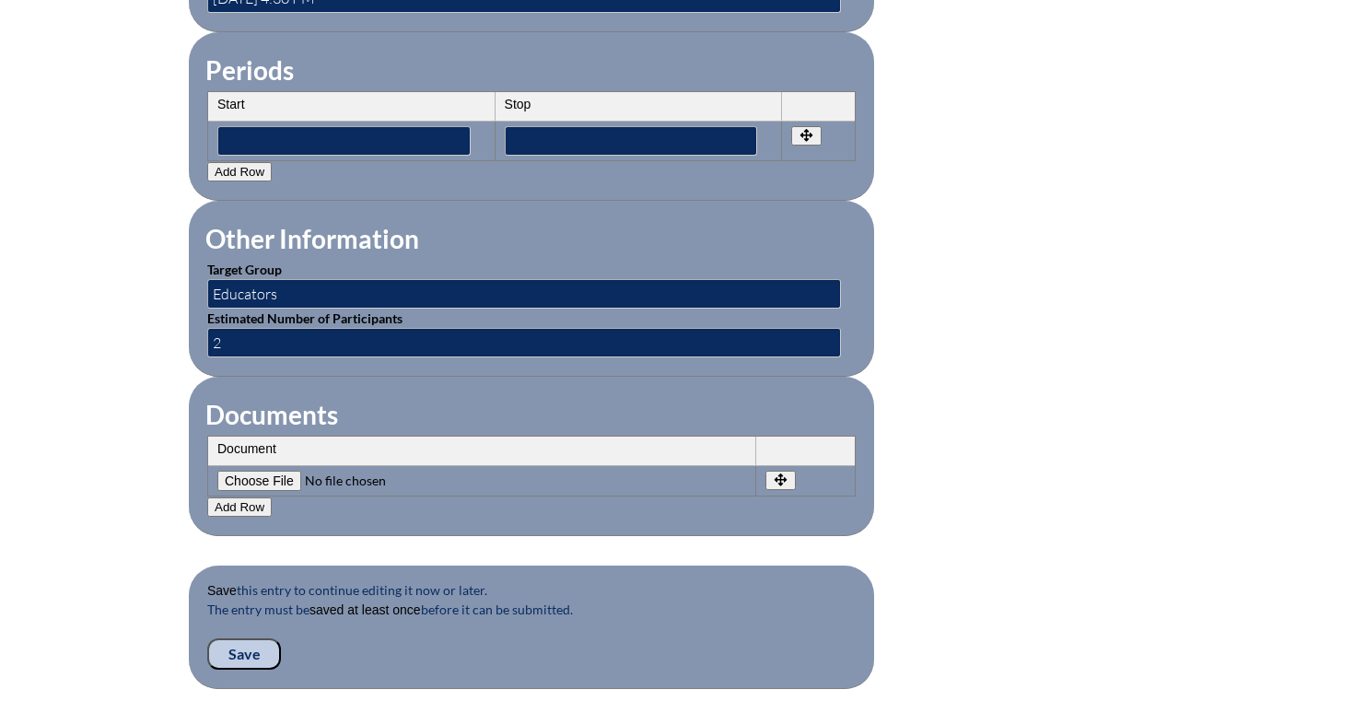
click at [284, 480] on input"] "file" at bounding box center [342, 481] width 251 height 20
type input"] "C:\fakepath\Thinking Maps TOT_ Training of Trainers Foundations (1).pdf"
click at [249, 657] on input "Save" at bounding box center [244, 653] width 74 height 31
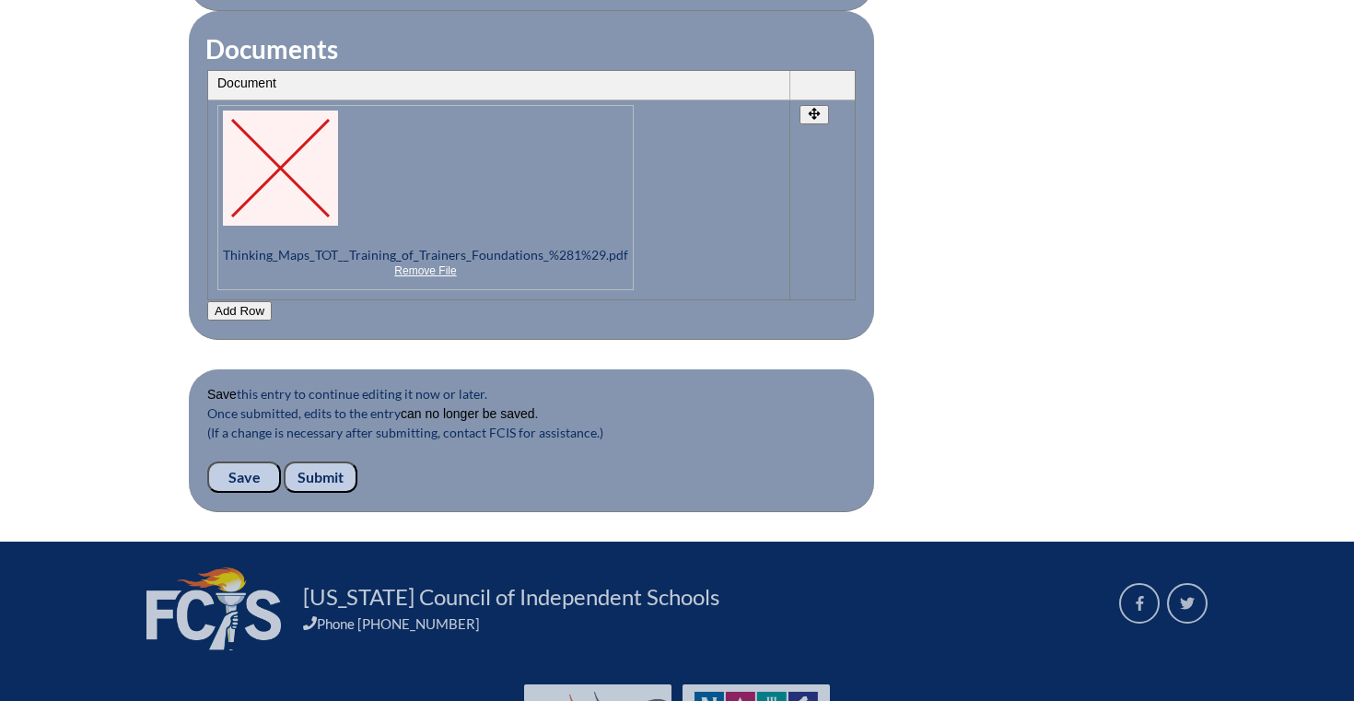
scroll to position [2030, 0]
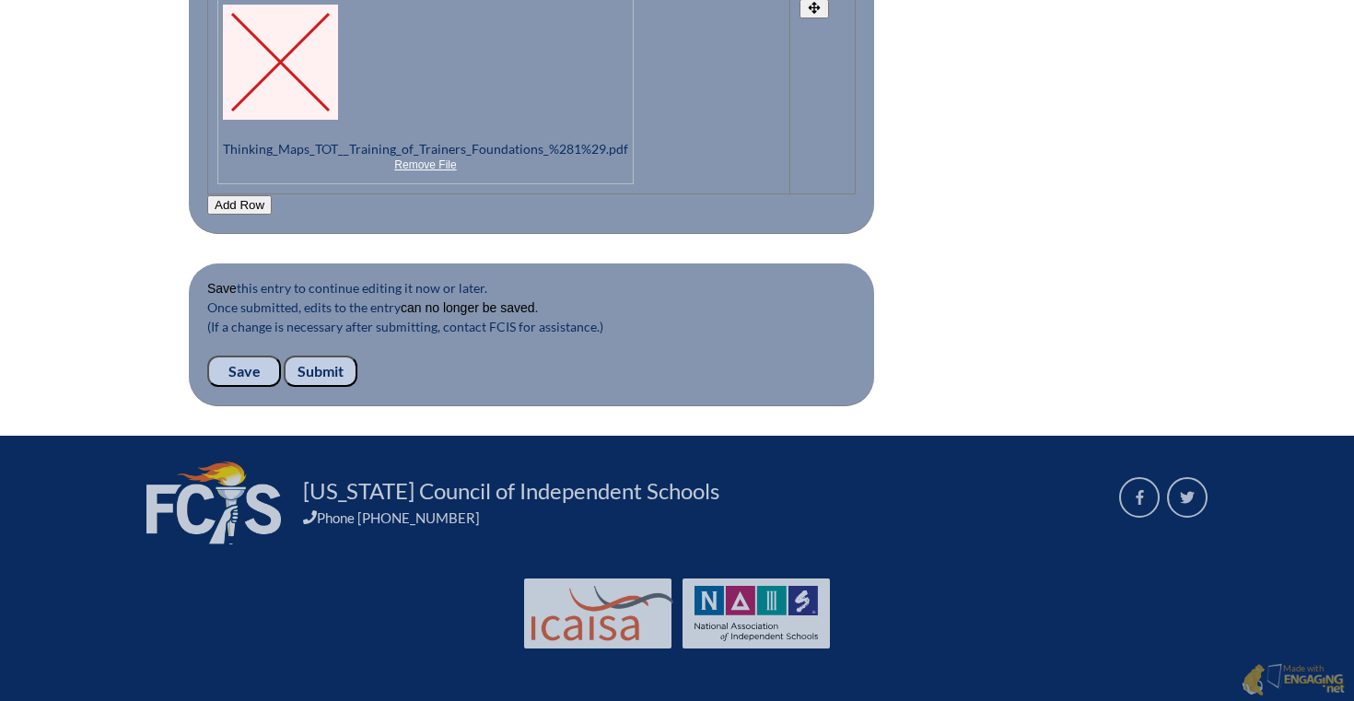
click at [333, 373] on input "Submit" at bounding box center [321, 371] width 74 height 31
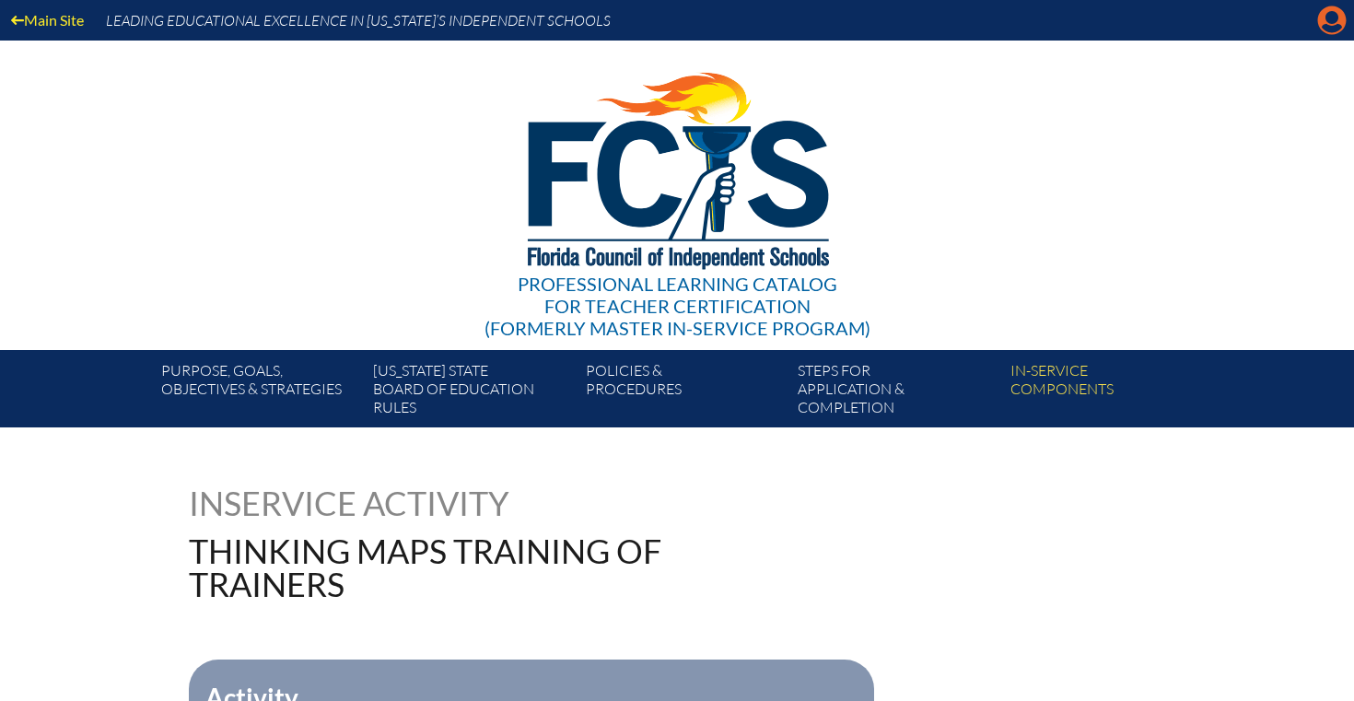
click at [1320, 29] on icon "Manage account" at bounding box center [1331, 20] width 29 height 29
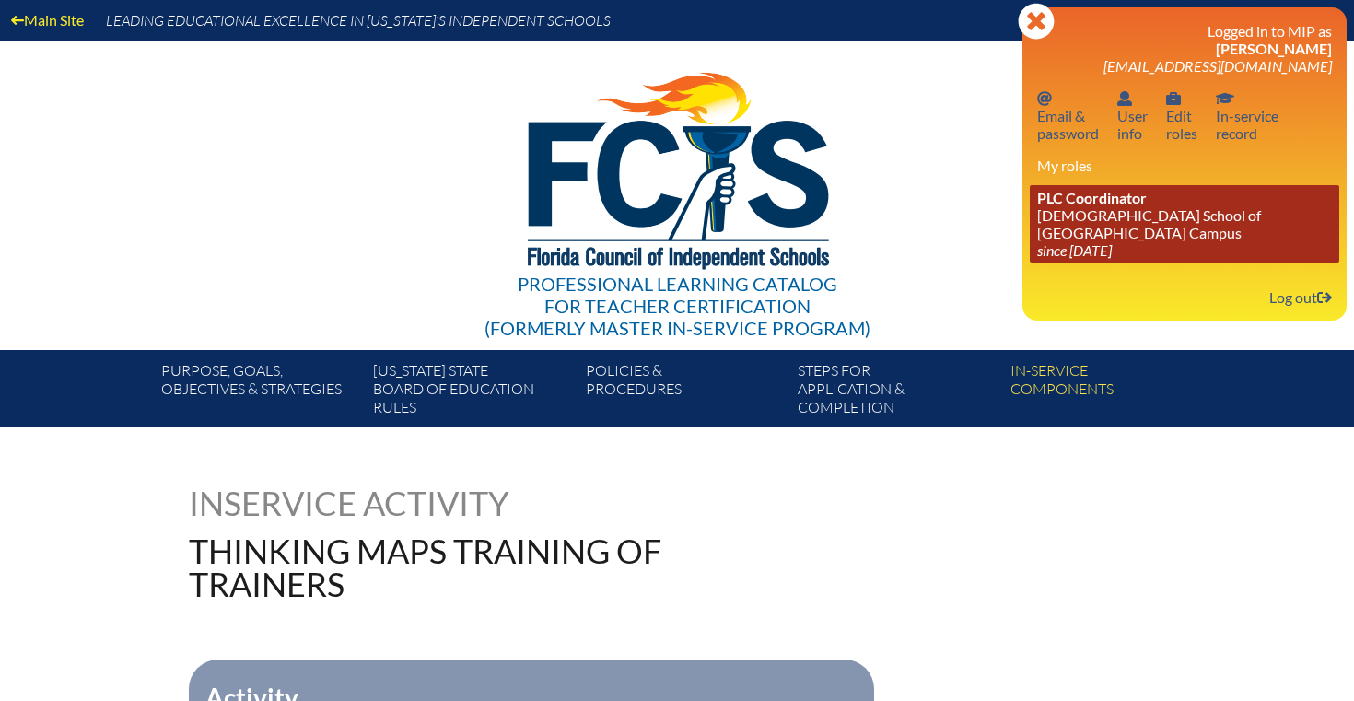
click at [1095, 228] on link "PLC Coordinator [DEMOGRAPHIC_DATA] School of [GEOGRAPHIC_DATA] Campus since [DA…" at bounding box center [1184, 223] width 309 height 77
